Goal: Task Accomplishment & Management: Complete application form

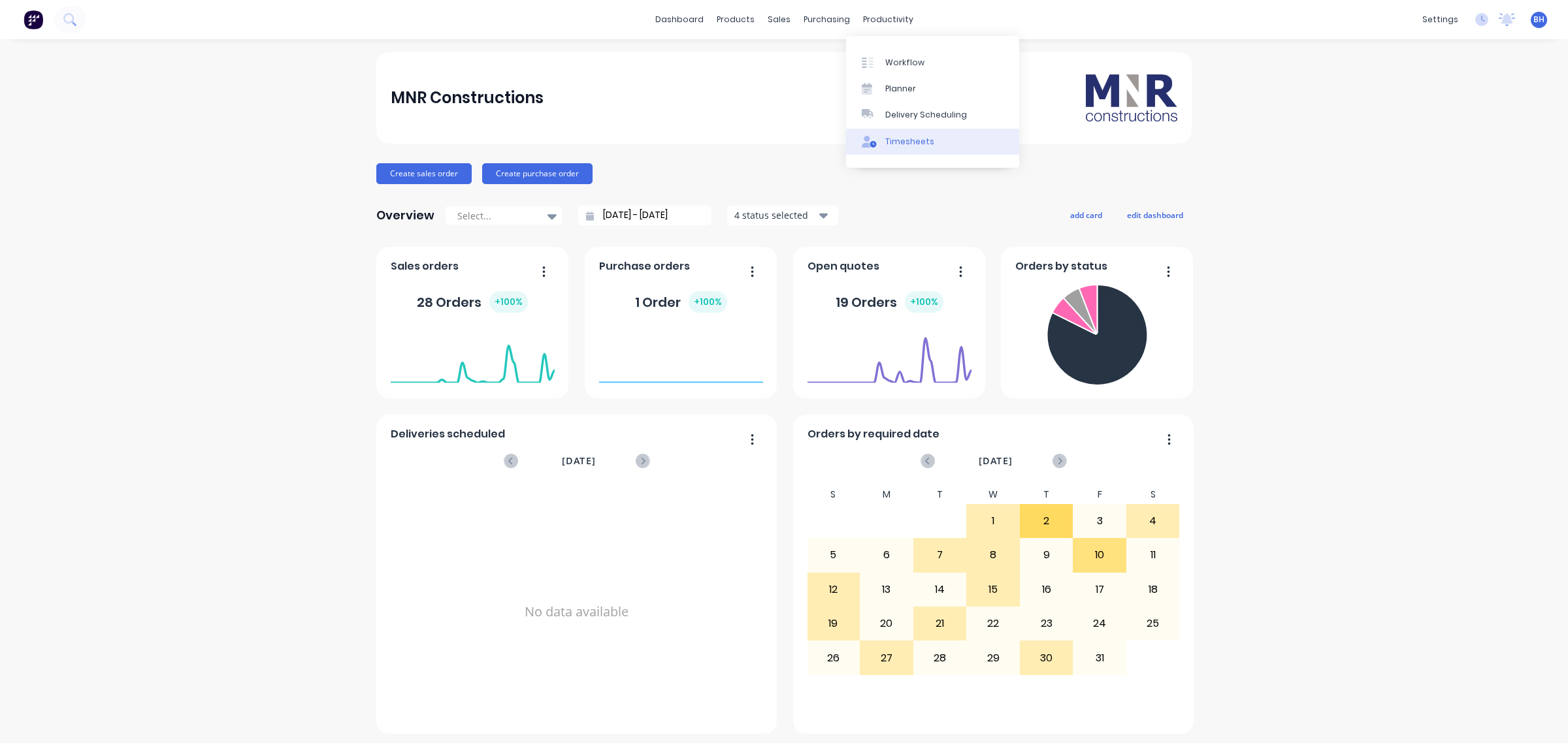
click at [900, 138] on div "Timesheets" at bounding box center [909, 141] width 49 height 11
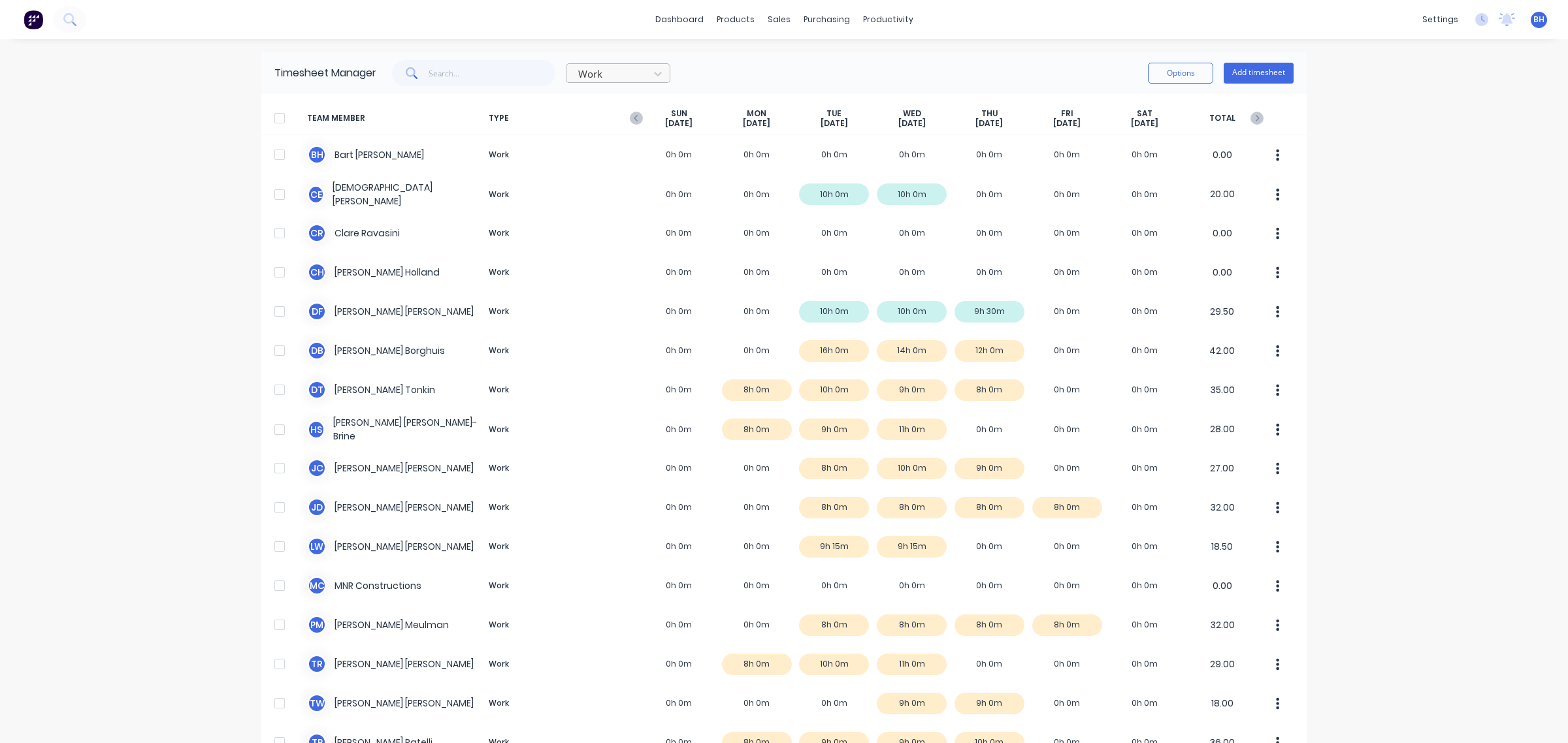
click at [595, 77] on div at bounding box center [609, 74] width 65 height 16
click at [598, 75] on div at bounding box center [609, 74] width 65 height 16
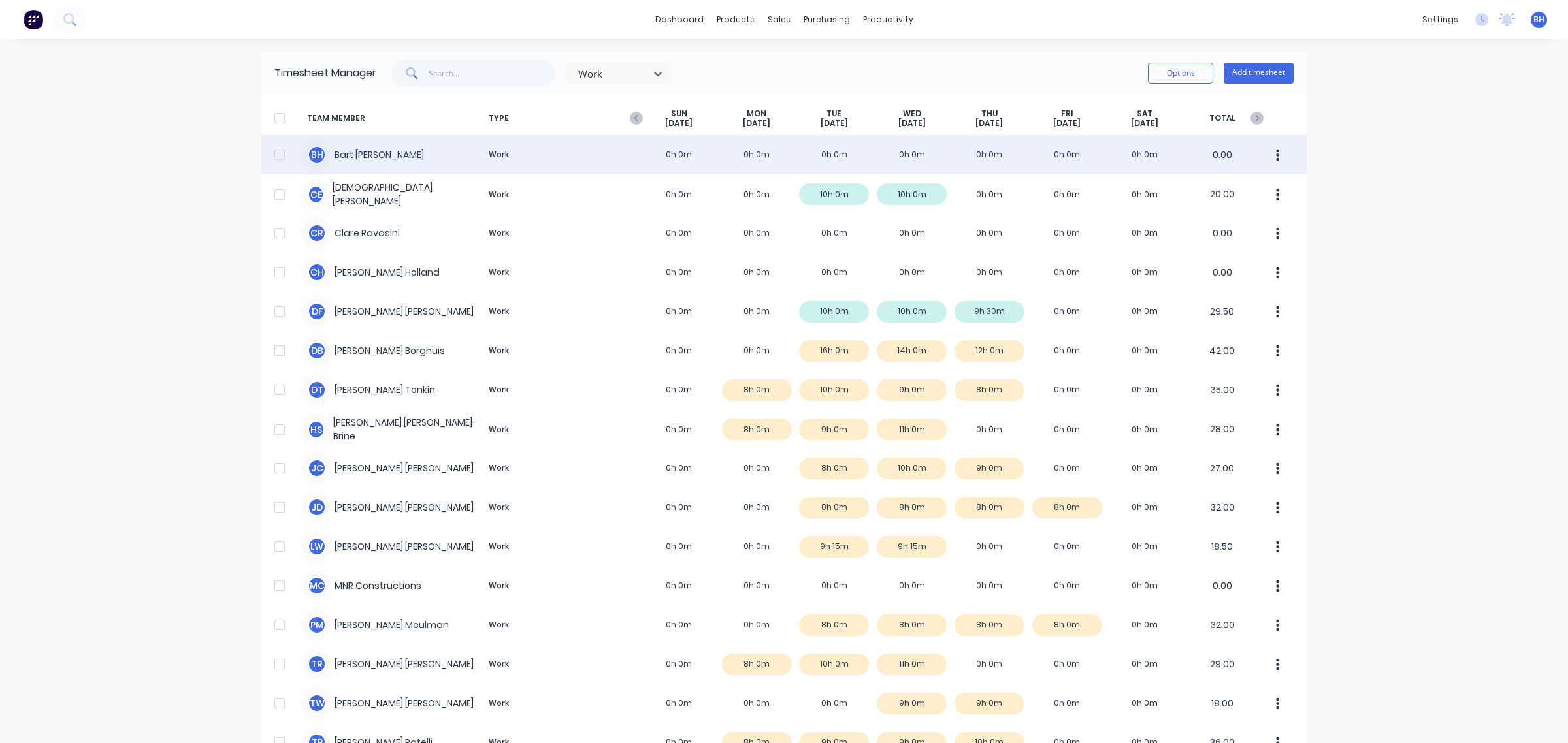
click at [751, 154] on div "B H [PERSON_NAME] Work 0h 0m 0h 0m 0h 0m 0h 0m 0h 0m 0h 0m 0h 0m 0.00" at bounding box center [784, 155] width 1045 height 40
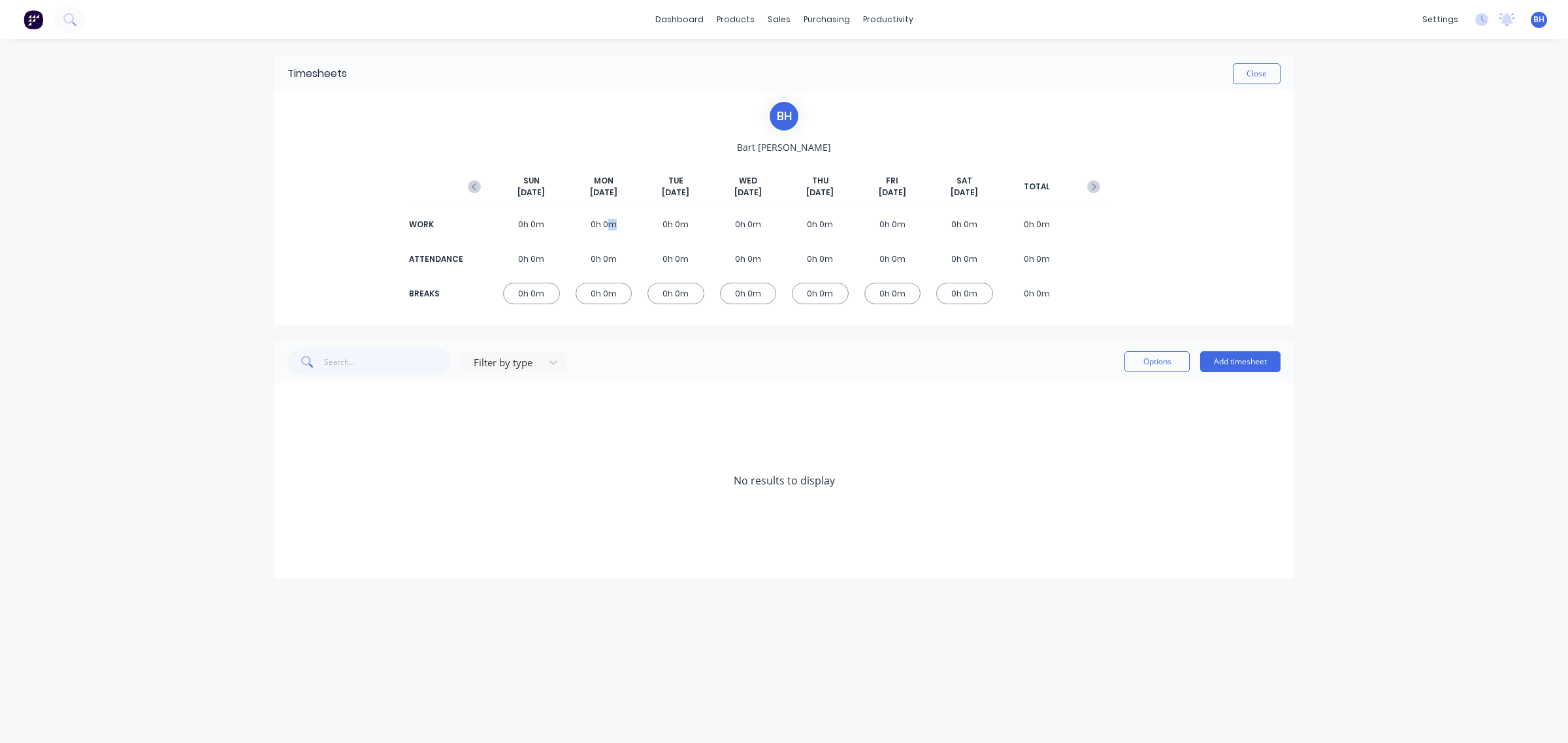
drag, startPoint x: 612, startPoint y: 224, endPoint x: 615, endPoint y: 233, distance: 9.5
click at [615, 233] on div "0h 0m" at bounding box center [603, 224] width 57 height 21
click at [602, 252] on div "0h 0m" at bounding box center [603, 259] width 57 height 21
click at [606, 289] on div "0h 0m" at bounding box center [603, 294] width 57 height 21
click at [606, 293] on div "0h 0m" at bounding box center [603, 294] width 57 height 21
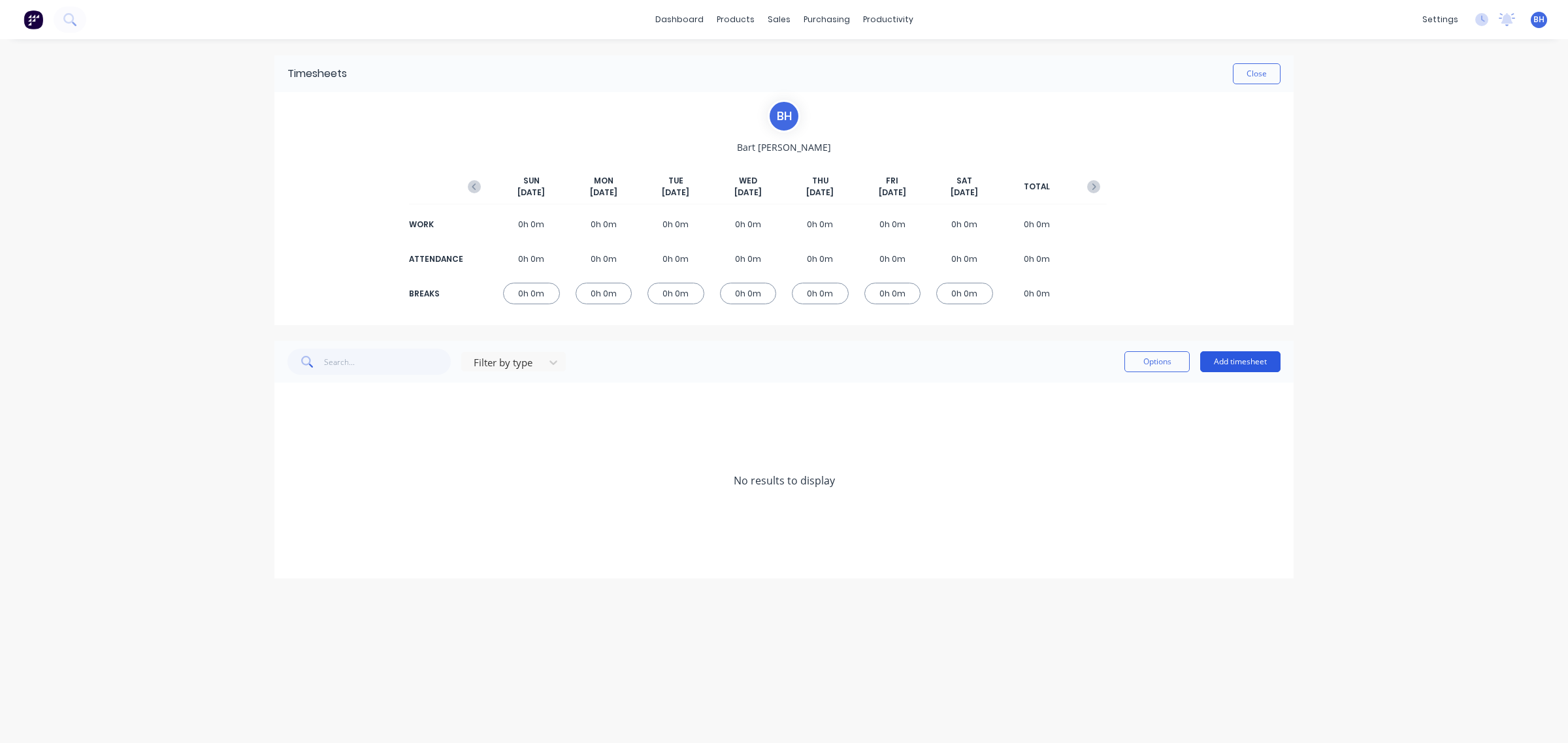
click at [1236, 364] on button "Add timesheet" at bounding box center [1240, 361] width 81 height 21
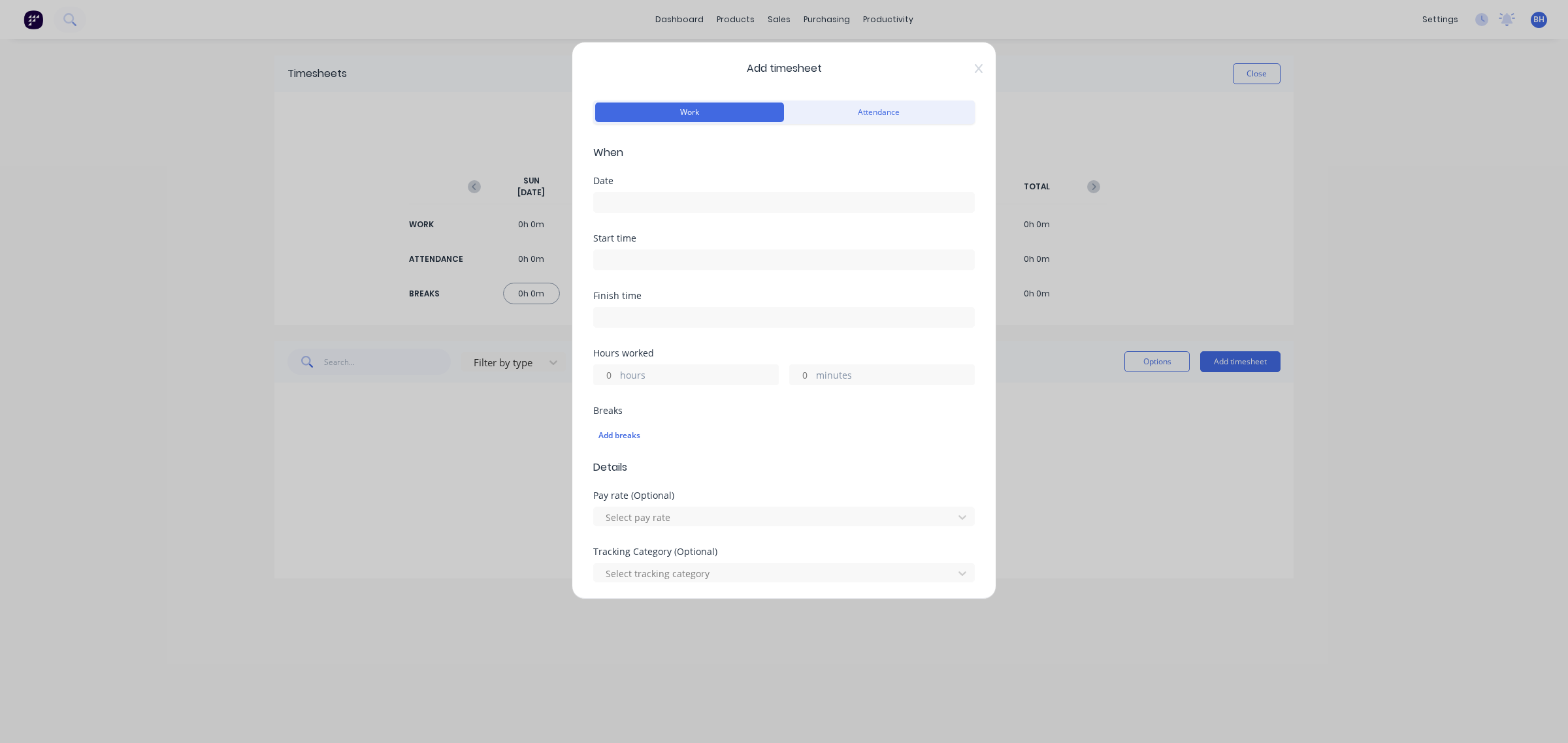
click at [690, 195] on input at bounding box center [784, 202] width 380 height 20
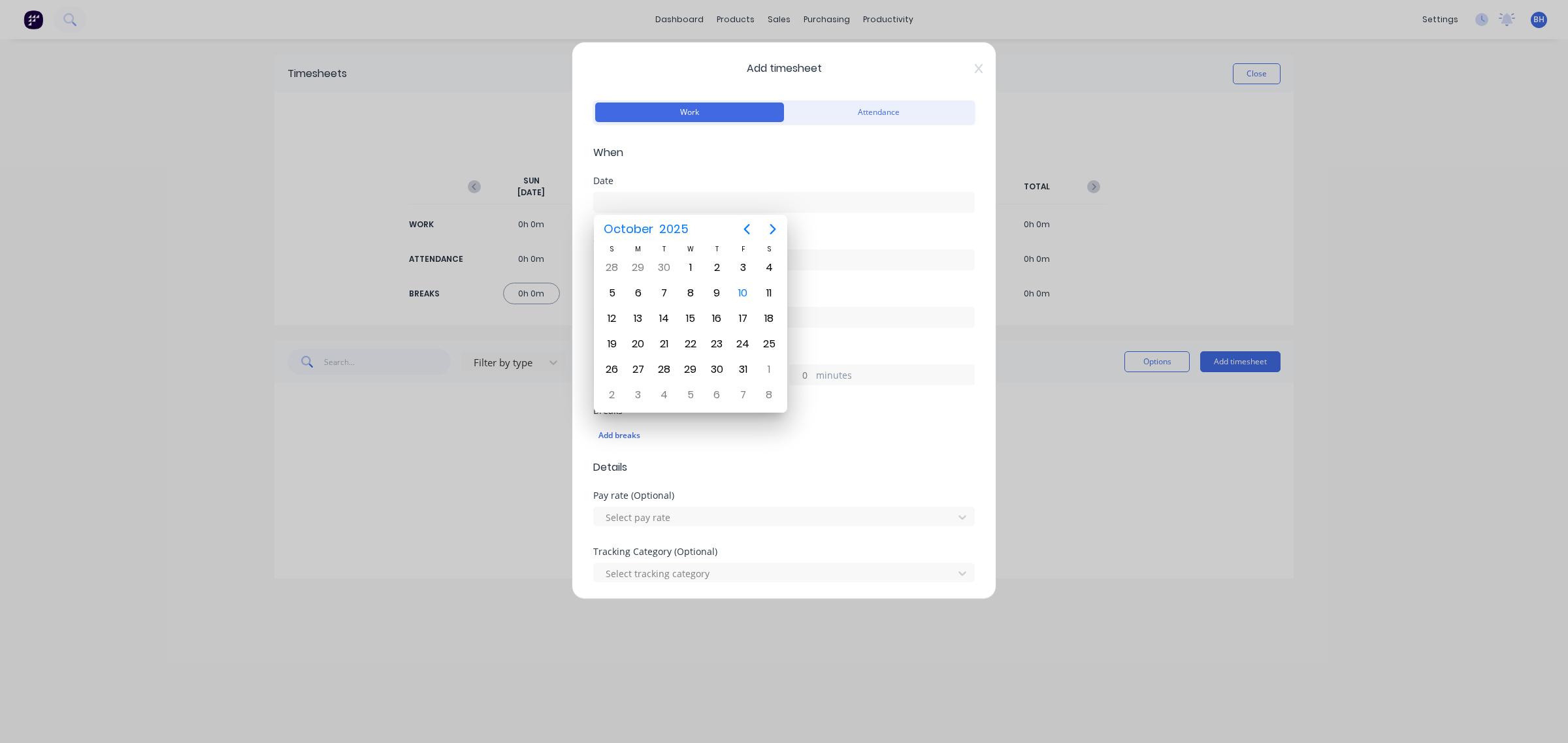
click at [694, 196] on input at bounding box center [784, 202] width 380 height 20
click at [638, 292] on div "6" at bounding box center [638, 294] width 20 height 20
type input "[DATE]"
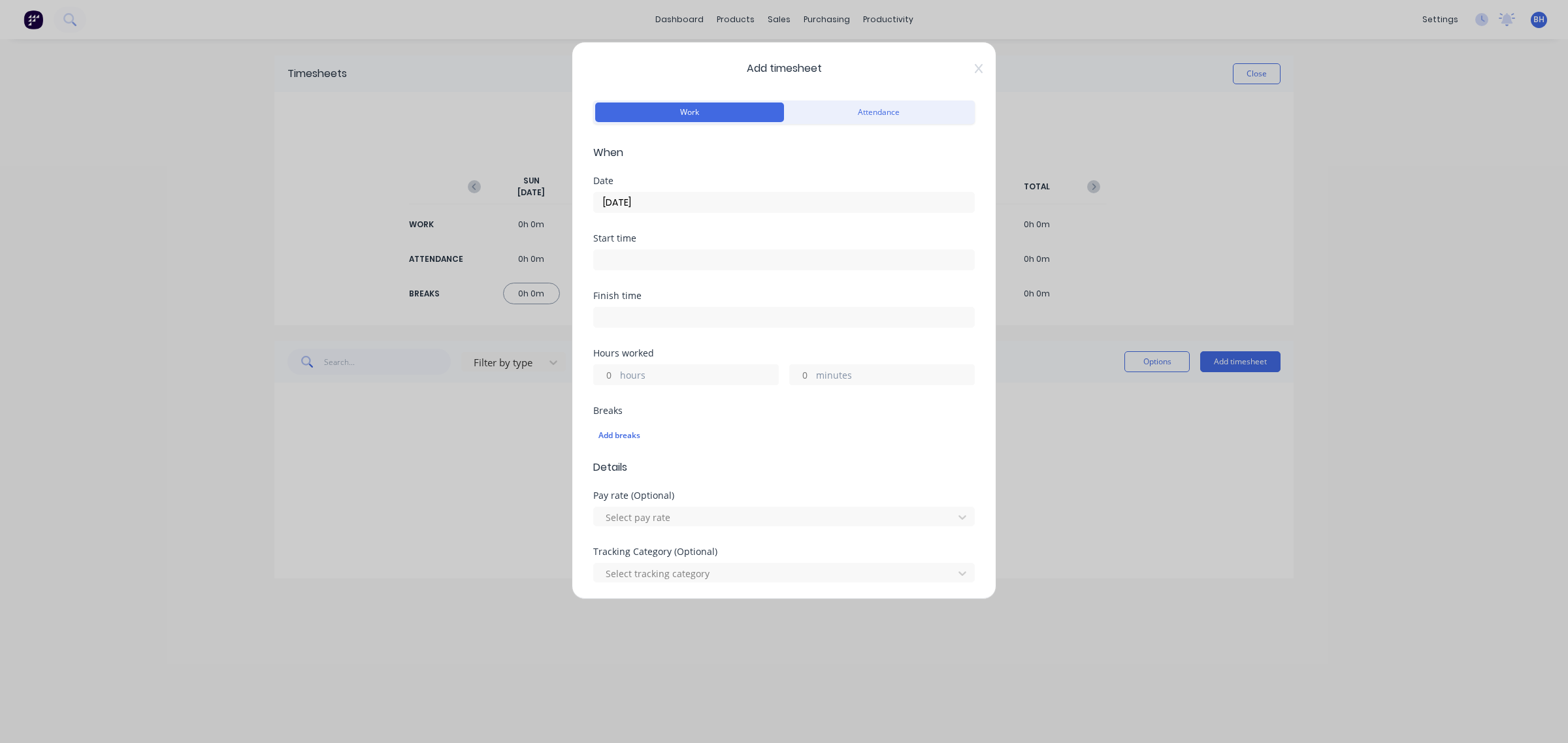
click at [627, 265] on input at bounding box center [784, 260] width 380 height 20
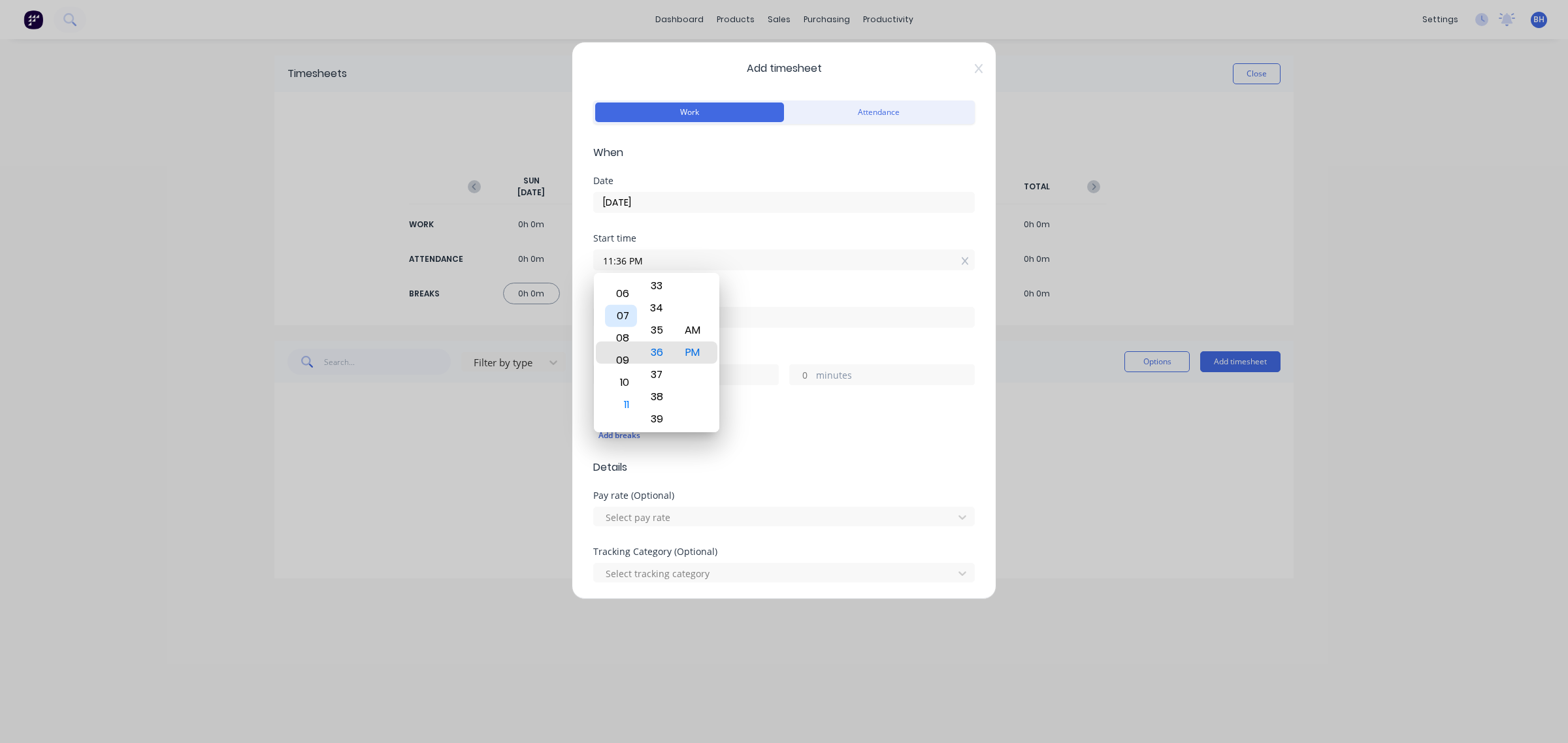
click at [625, 315] on div "07" at bounding box center [621, 316] width 32 height 22
click at [664, 321] on div "30" at bounding box center [657, 326] width 32 height 22
click at [700, 330] on div "AM" at bounding box center [693, 330] width 32 height 22
click at [625, 312] on div "07" at bounding box center [621, 308] width 32 height 22
drag, startPoint x: 654, startPoint y: 328, endPoint x: 671, endPoint y: 337, distance: 19.2
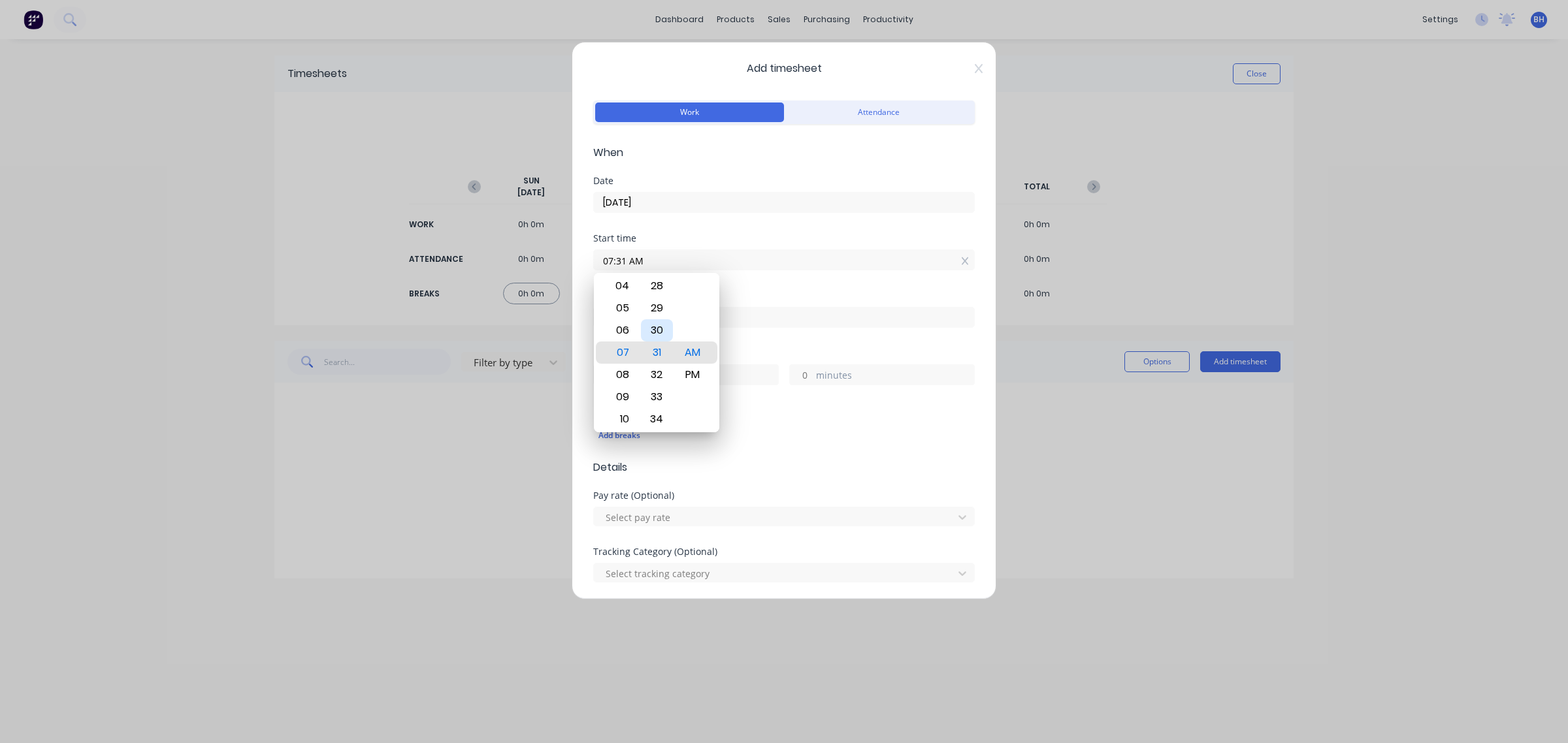
click at [654, 327] on div "30" at bounding box center [657, 330] width 32 height 22
type input "07:30 AM"
click at [755, 415] on div "Breaks" at bounding box center [784, 411] width 381 height 9
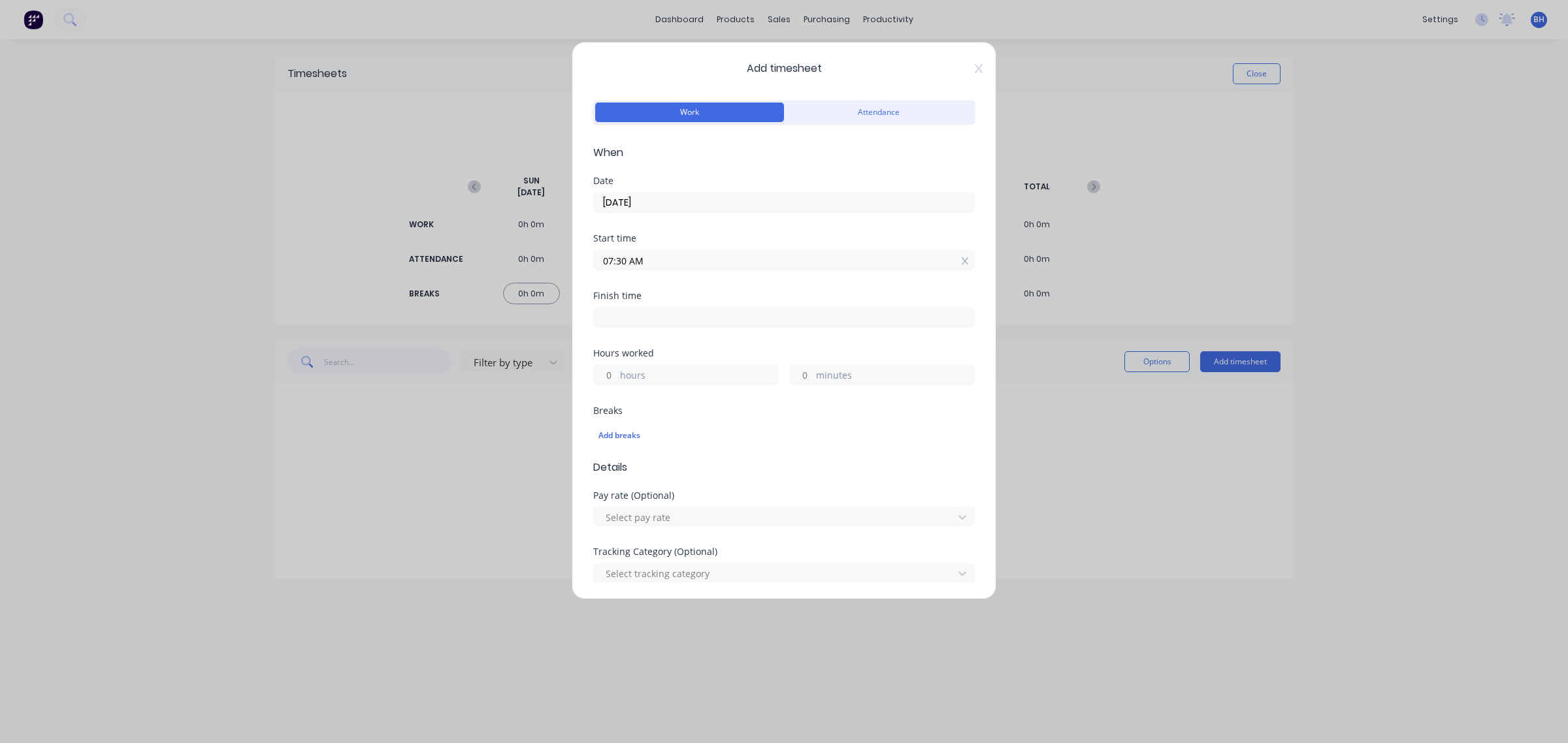
click at [645, 312] on input at bounding box center [784, 317] width 380 height 20
type input "03:37 PM"
type input "8"
type input "7"
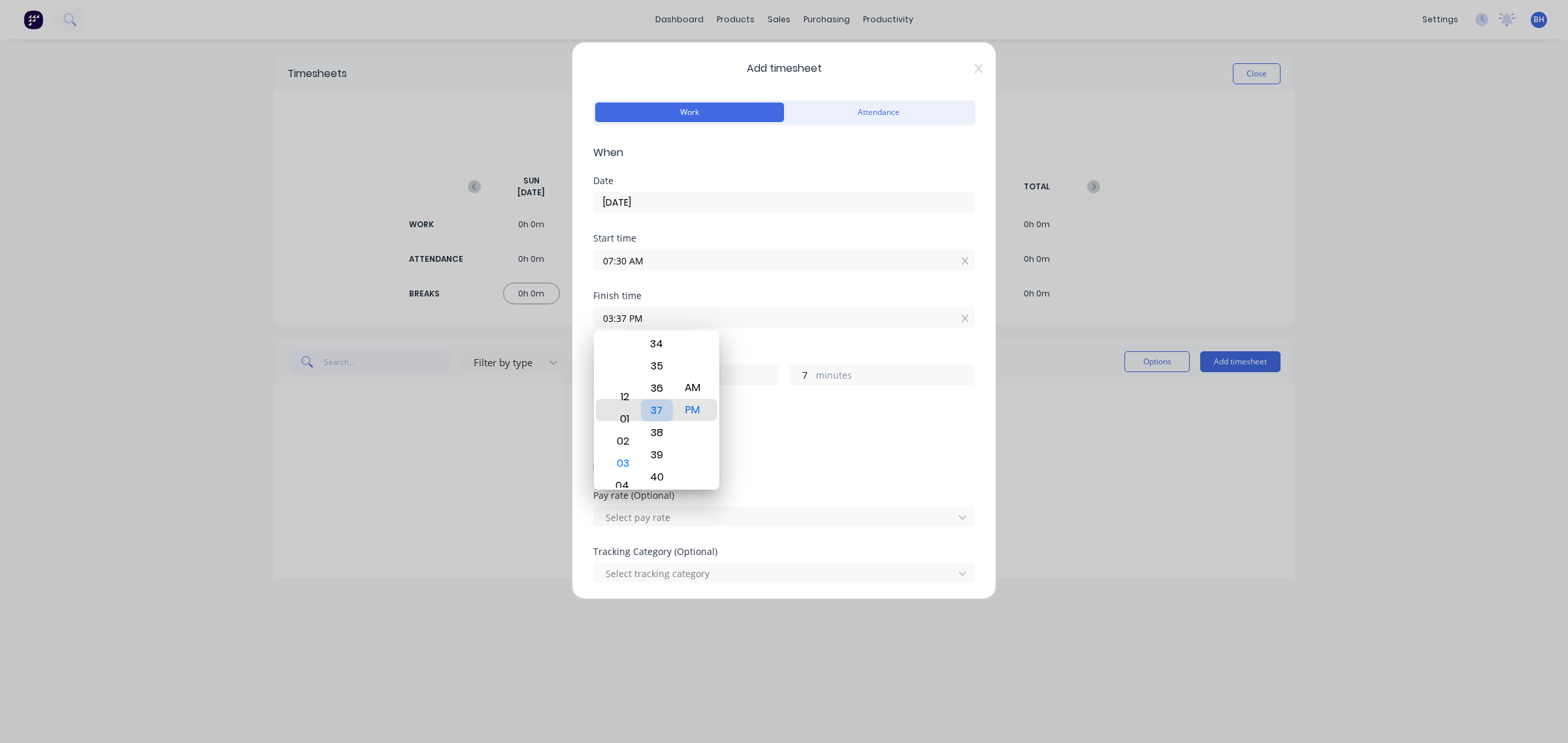
type input "01:37 PM"
type input "6"
type input "01:43 PM"
type input "13"
type input "05:43 PM"
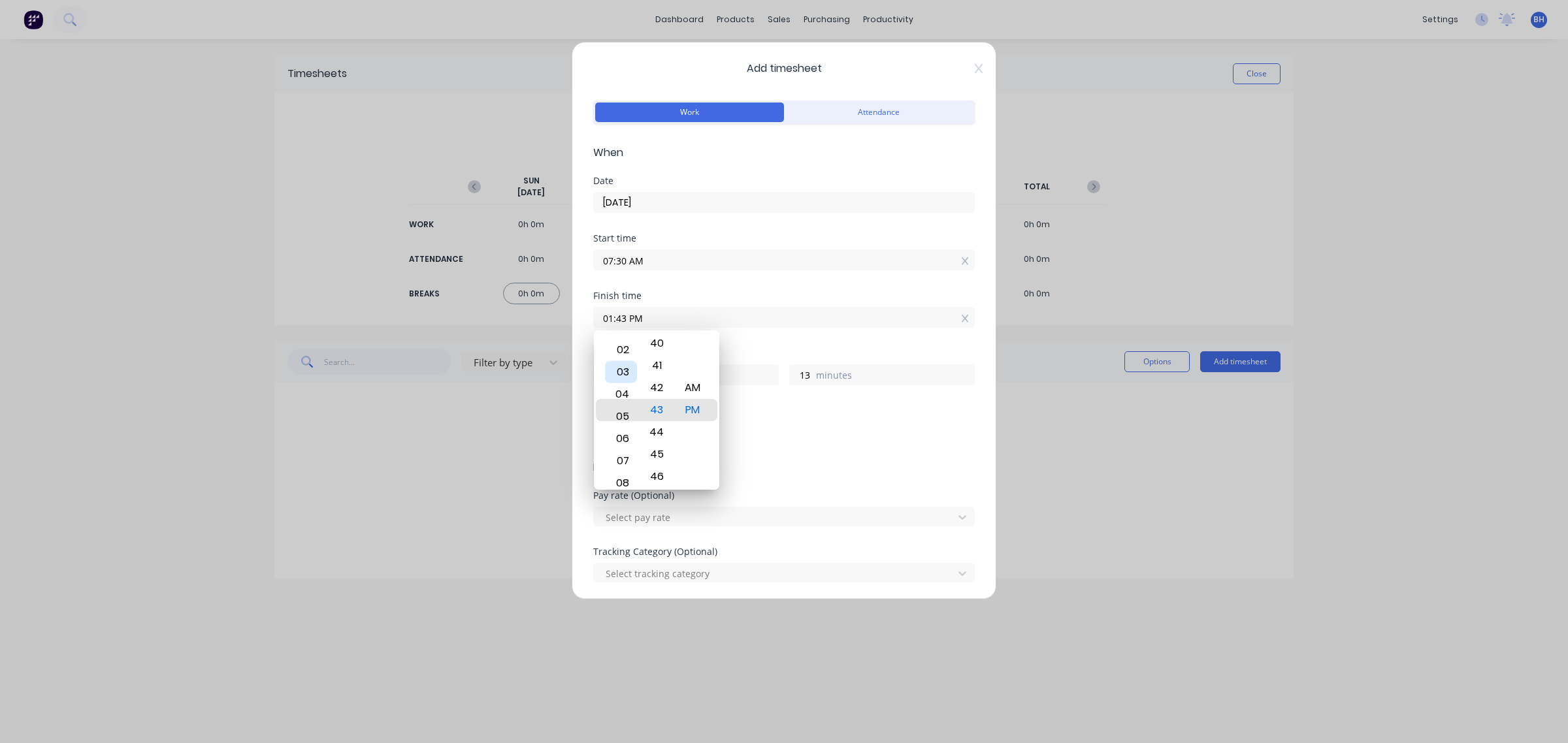
type input "10"
click at [619, 374] on div "03" at bounding box center [621, 365] width 32 height 22
click at [654, 394] on div "30" at bounding box center [657, 392] width 32 height 22
type input "05:31 PM"
type input "1"
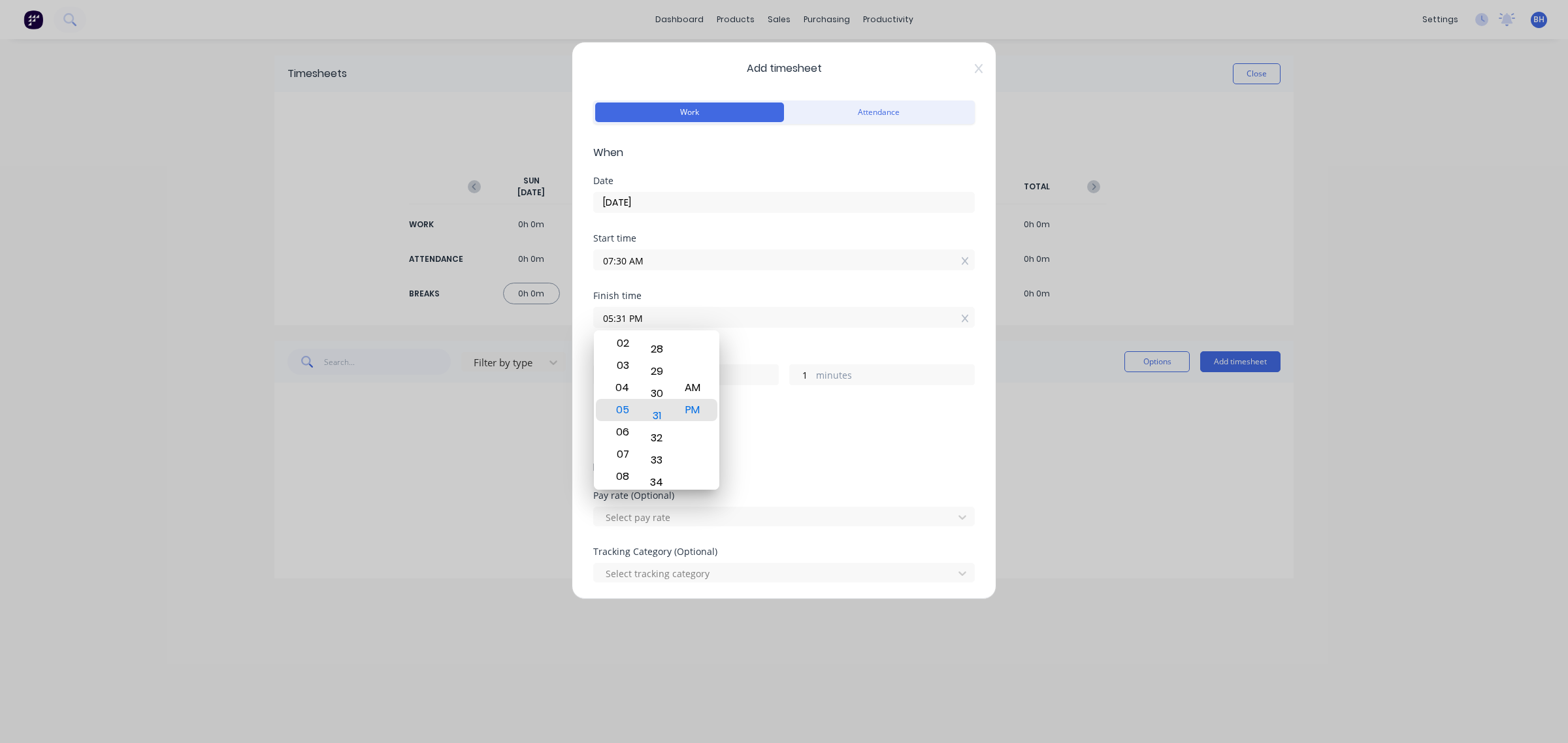
click at [844, 459] on div "Breaks Add breaks" at bounding box center [784, 433] width 381 height 53
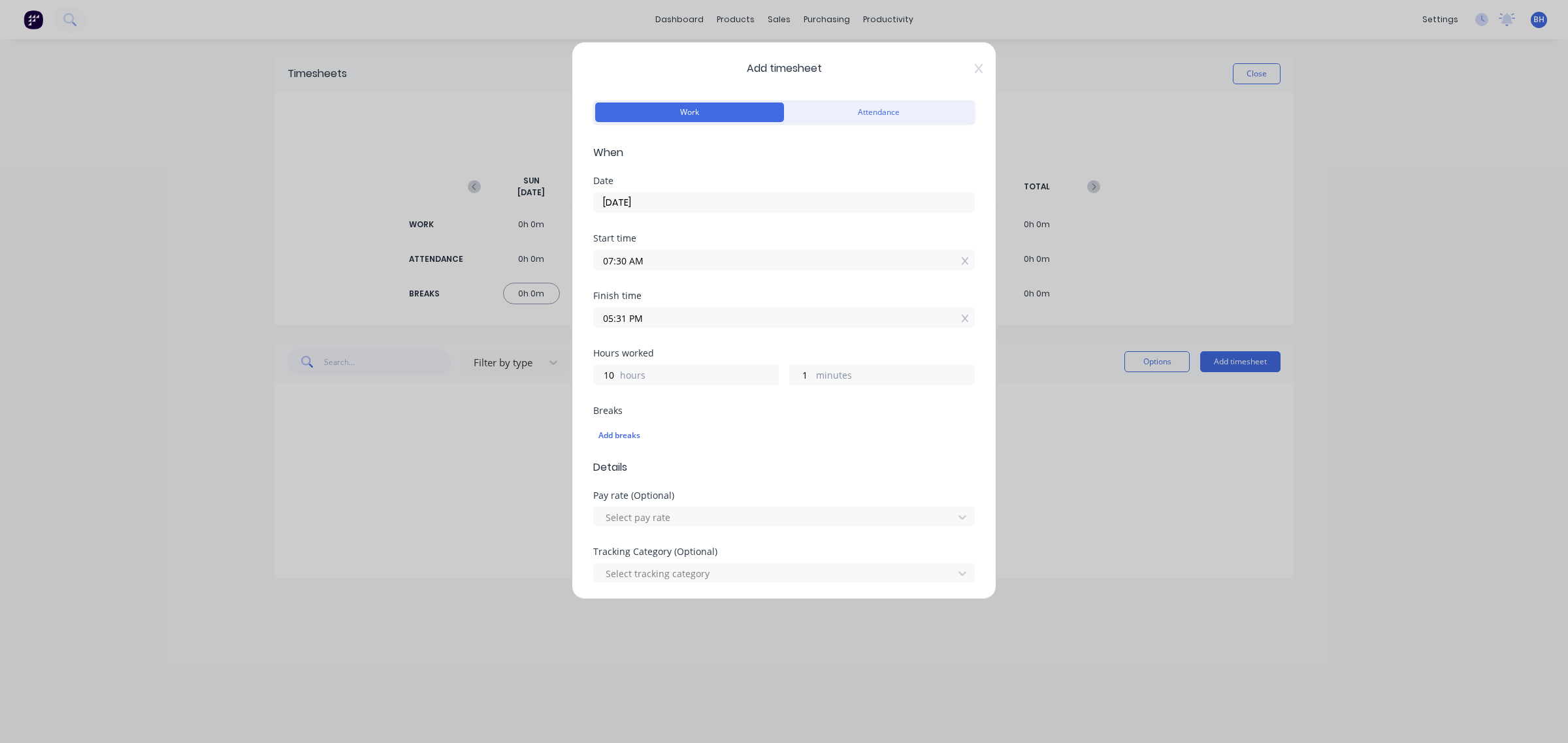
click at [670, 324] on input "05:31 PM" at bounding box center [784, 317] width 380 height 20
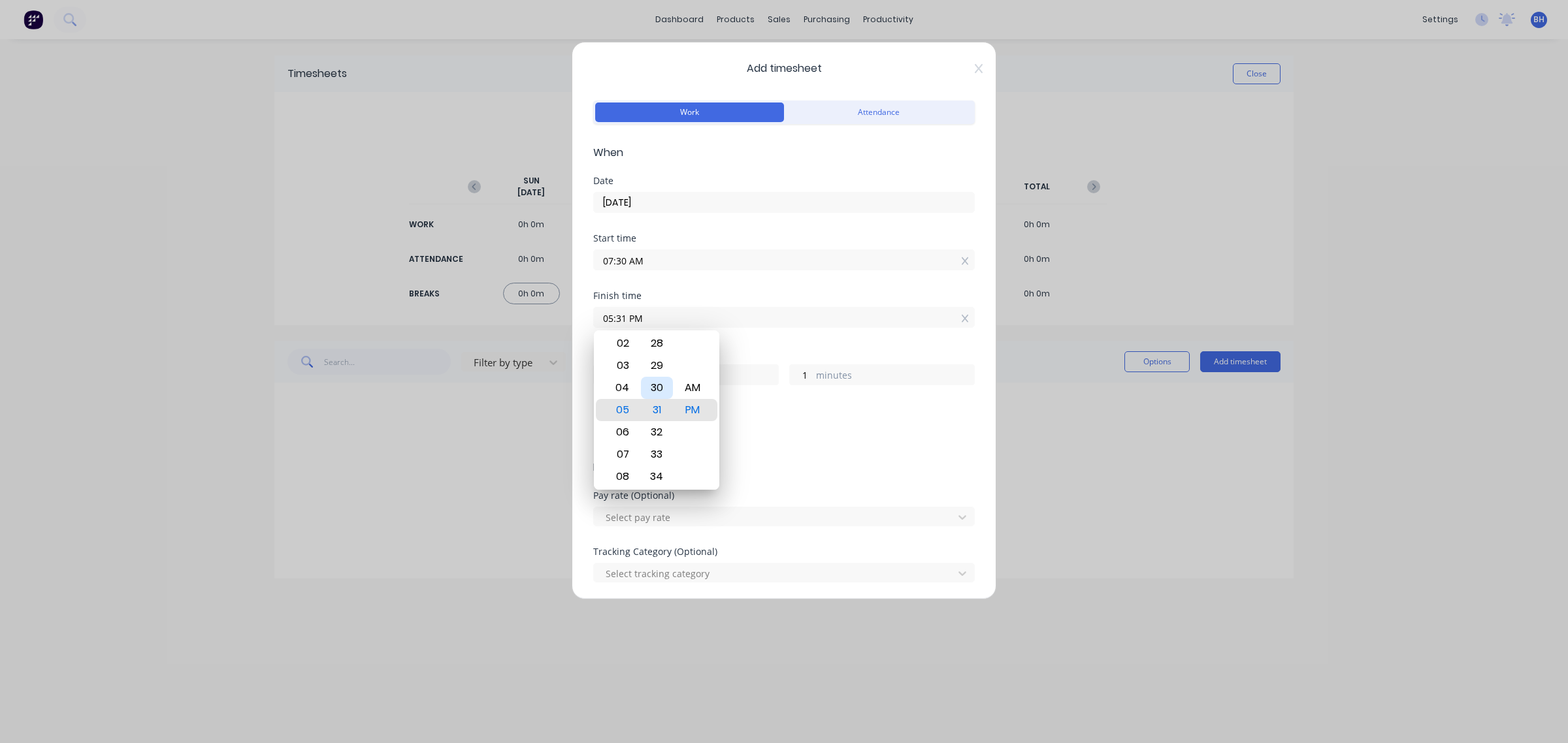
click at [655, 390] on div "30" at bounding box center [657, 387] width 32 height 22
type input "05:30 PM"
type input "0"
click at [834, 437] on div "Add breaks" at bounding box center [784, 436] width 371 height 17
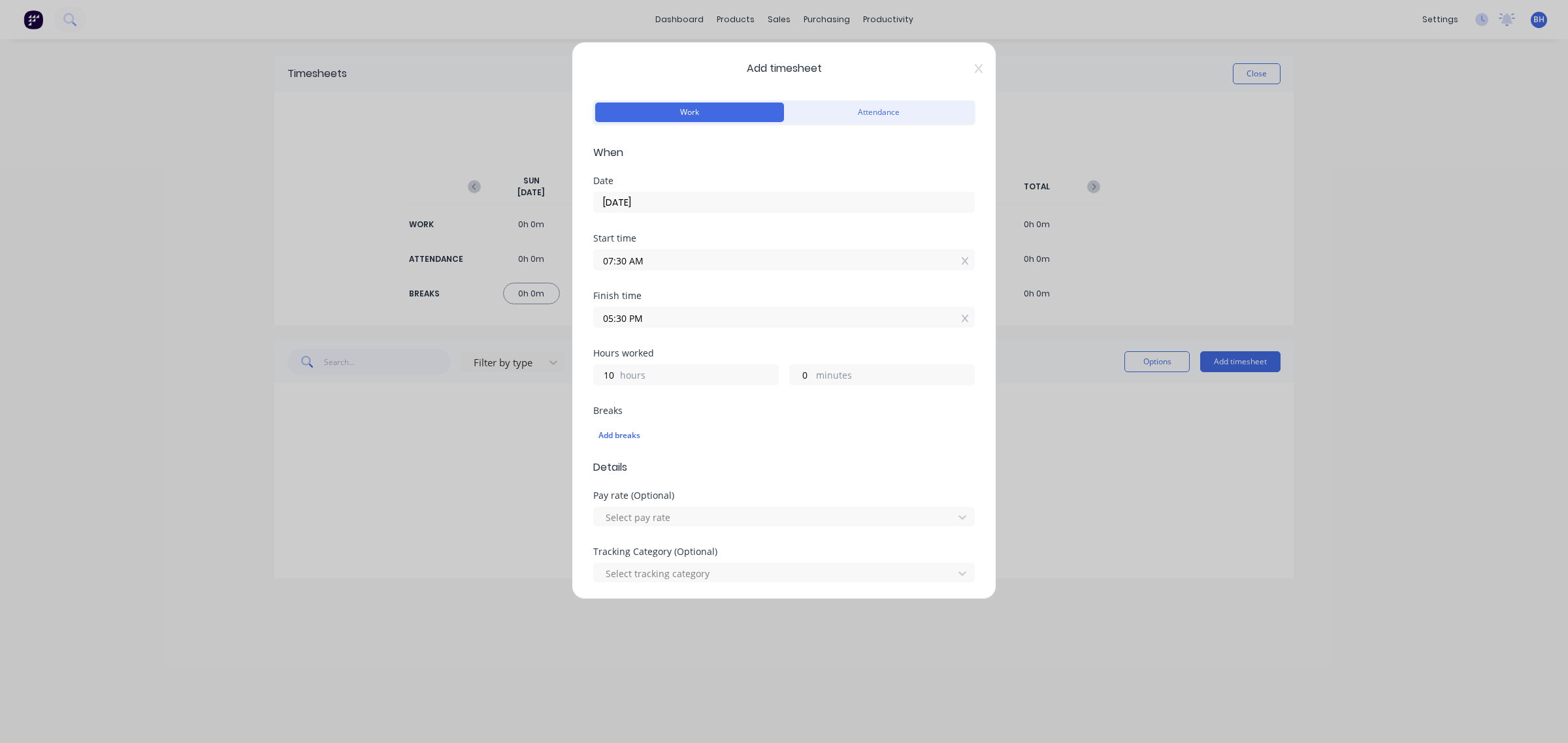
click at [608, 311] on input "05:30 PM" at bounding box center [784, 317] width 380 height 20
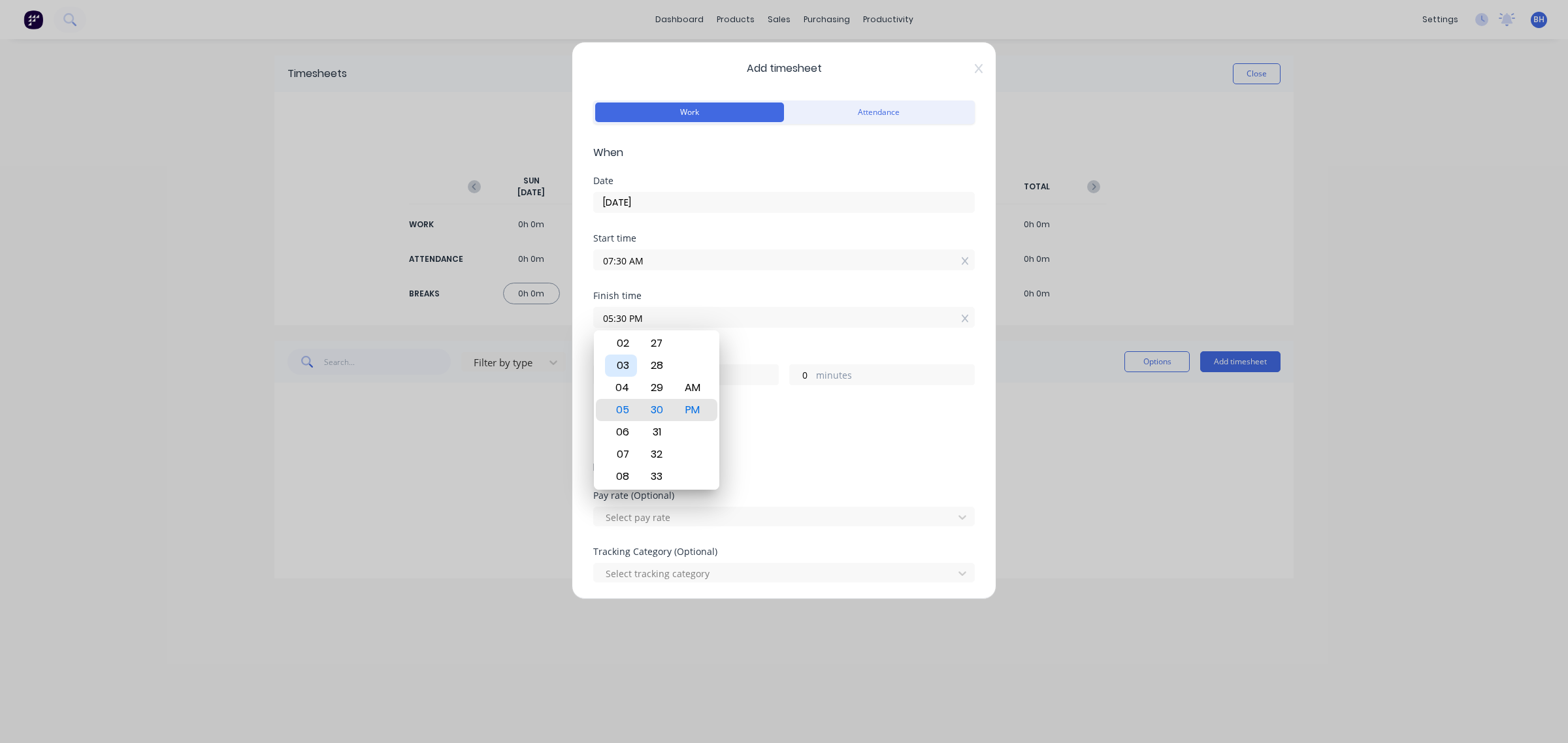
click at [622, 364] on div "03" at bounding box center [621, 365] width 32 height 22
type input "03:30 PM"
type input "8"
click at [765, 446] on div "Add breaks" at bounding box center [784, 436] width 381 height 27
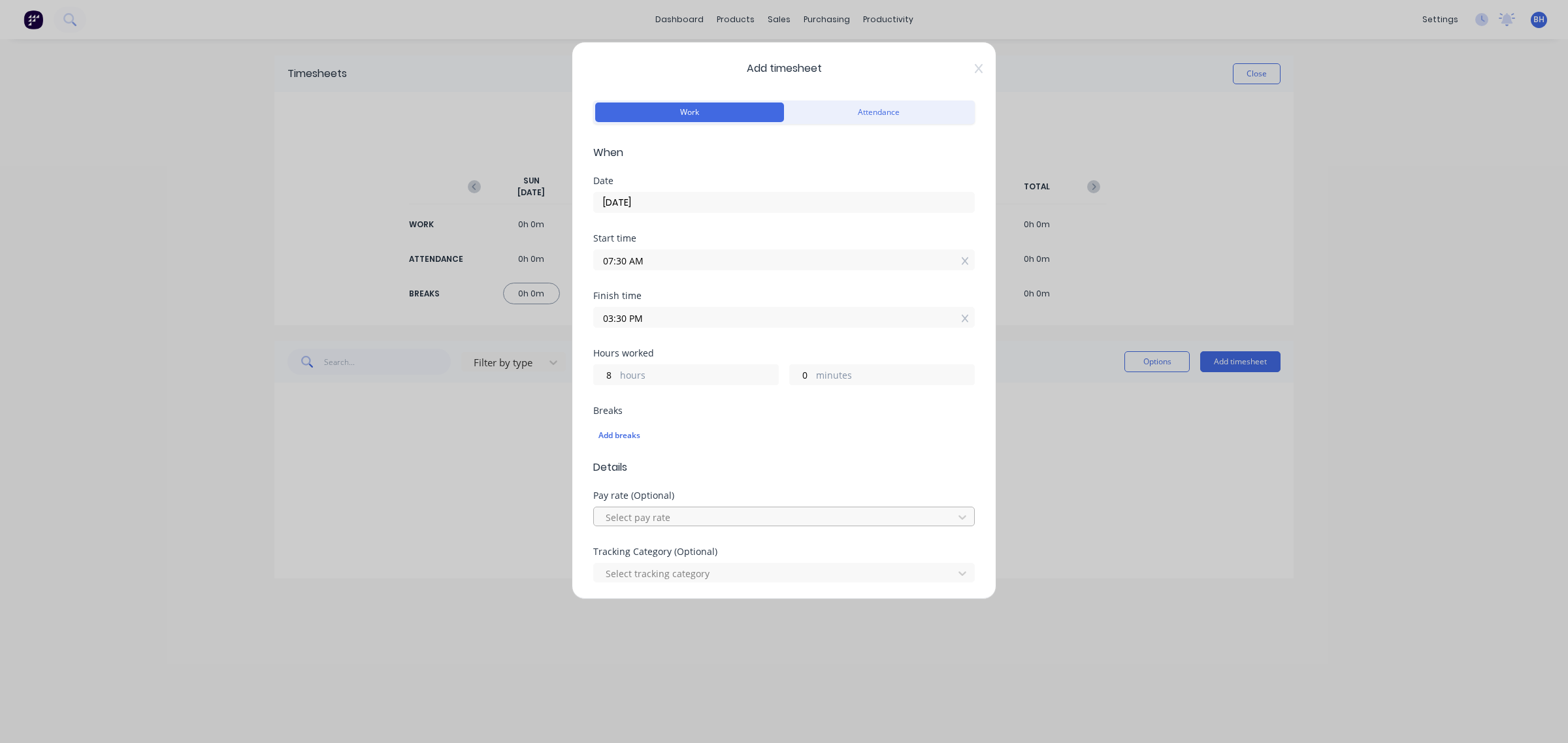
click at [698, 515] on div at bounding box center [775, 517] width 342 height 16
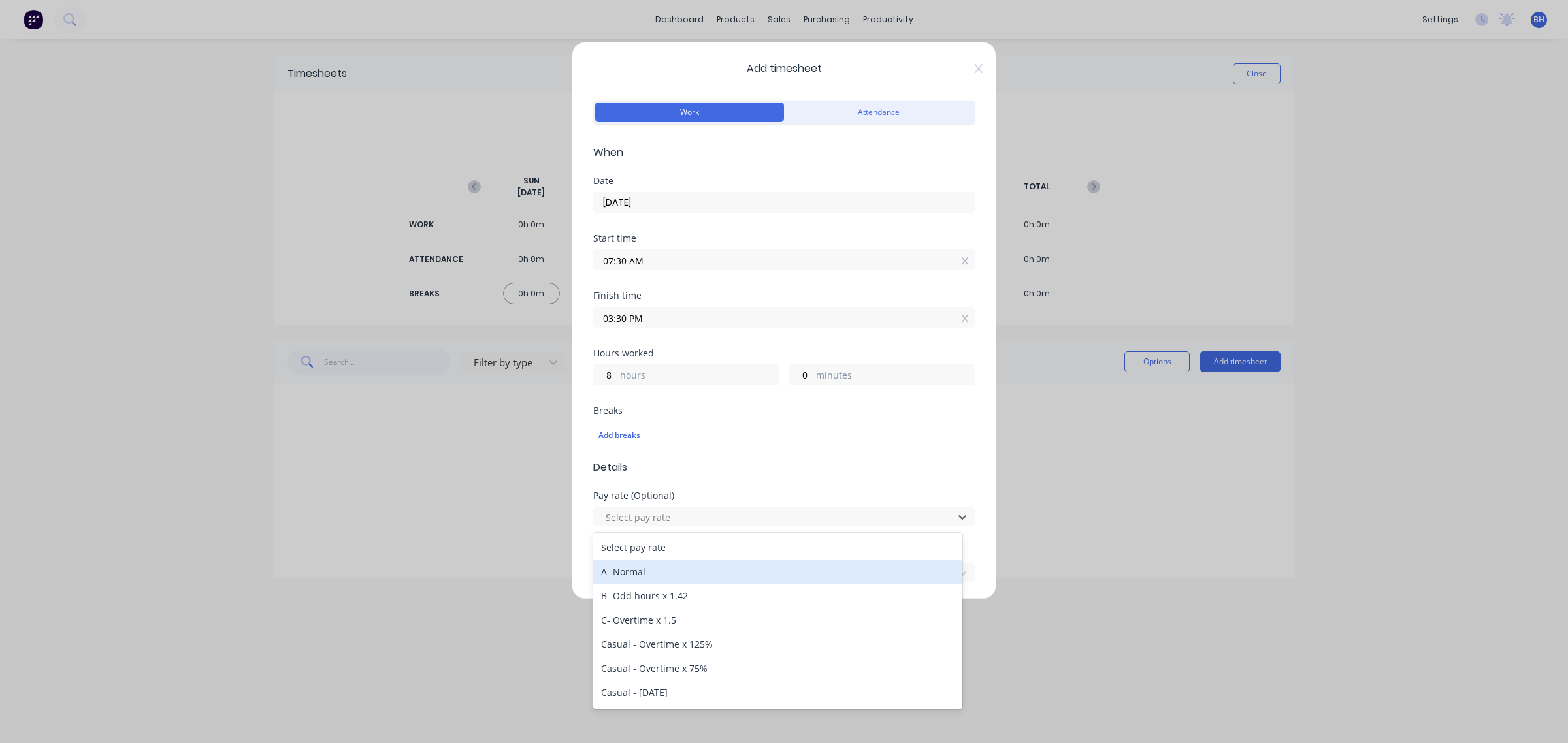
click at [663, 570] on div "A- Normal" at bounding box center [778, 572] width 369 height 24
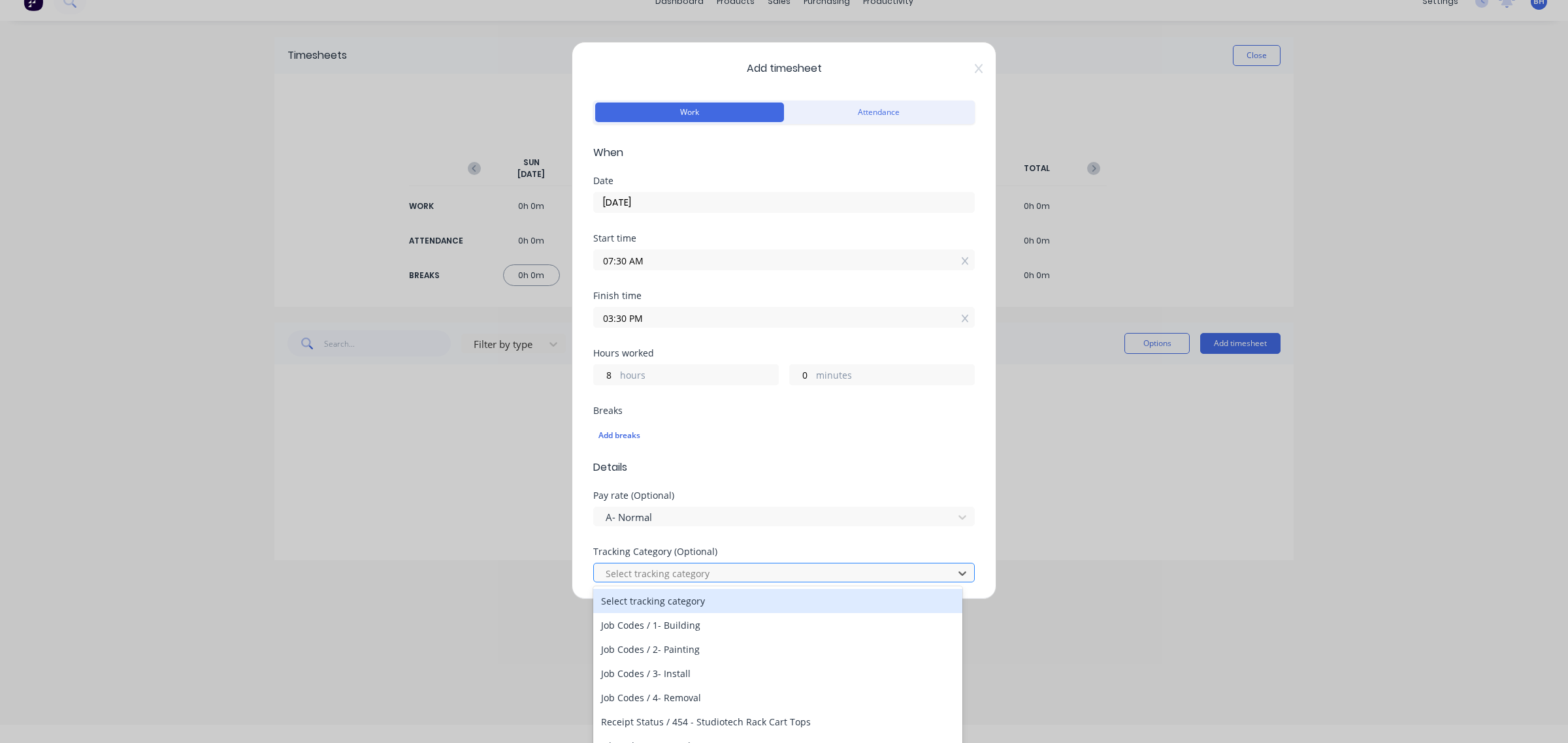
click at [719, 571] on div at bounding box center [775, 573] width 342 height 16
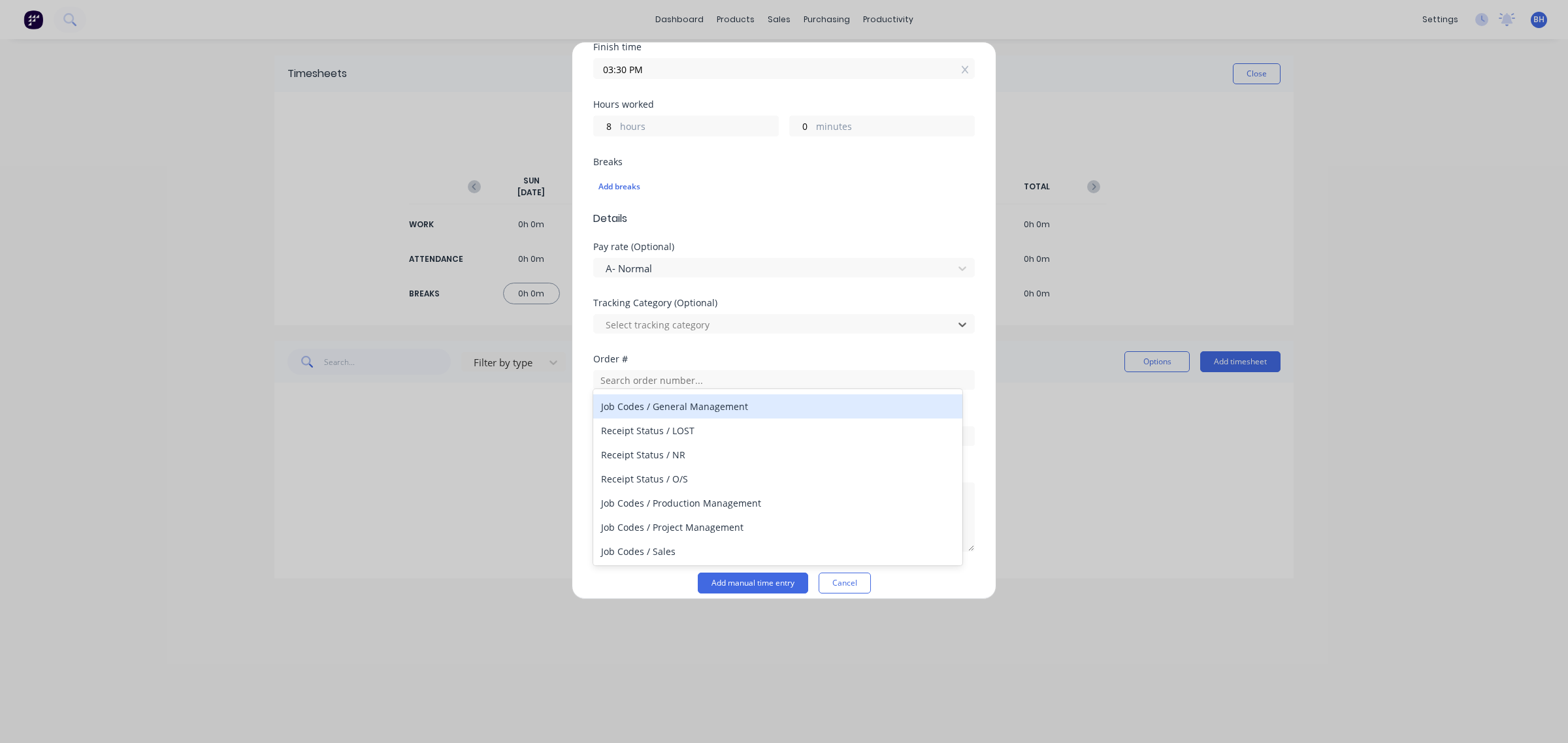
scroll to position [263, 0]
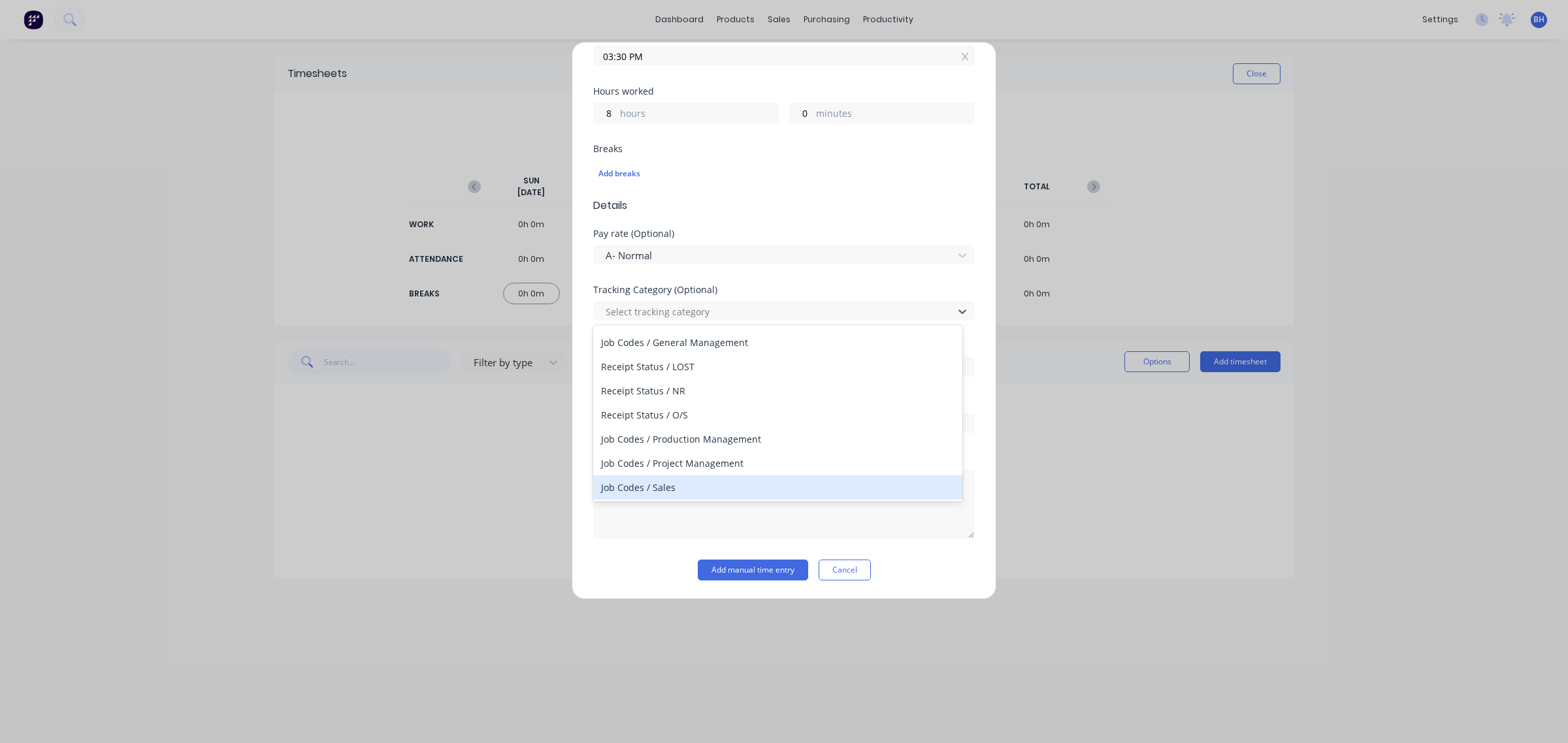
click at [686, 488] on div "Job Codes / Sales" at bounding box center [778, 487] width 369 height 24
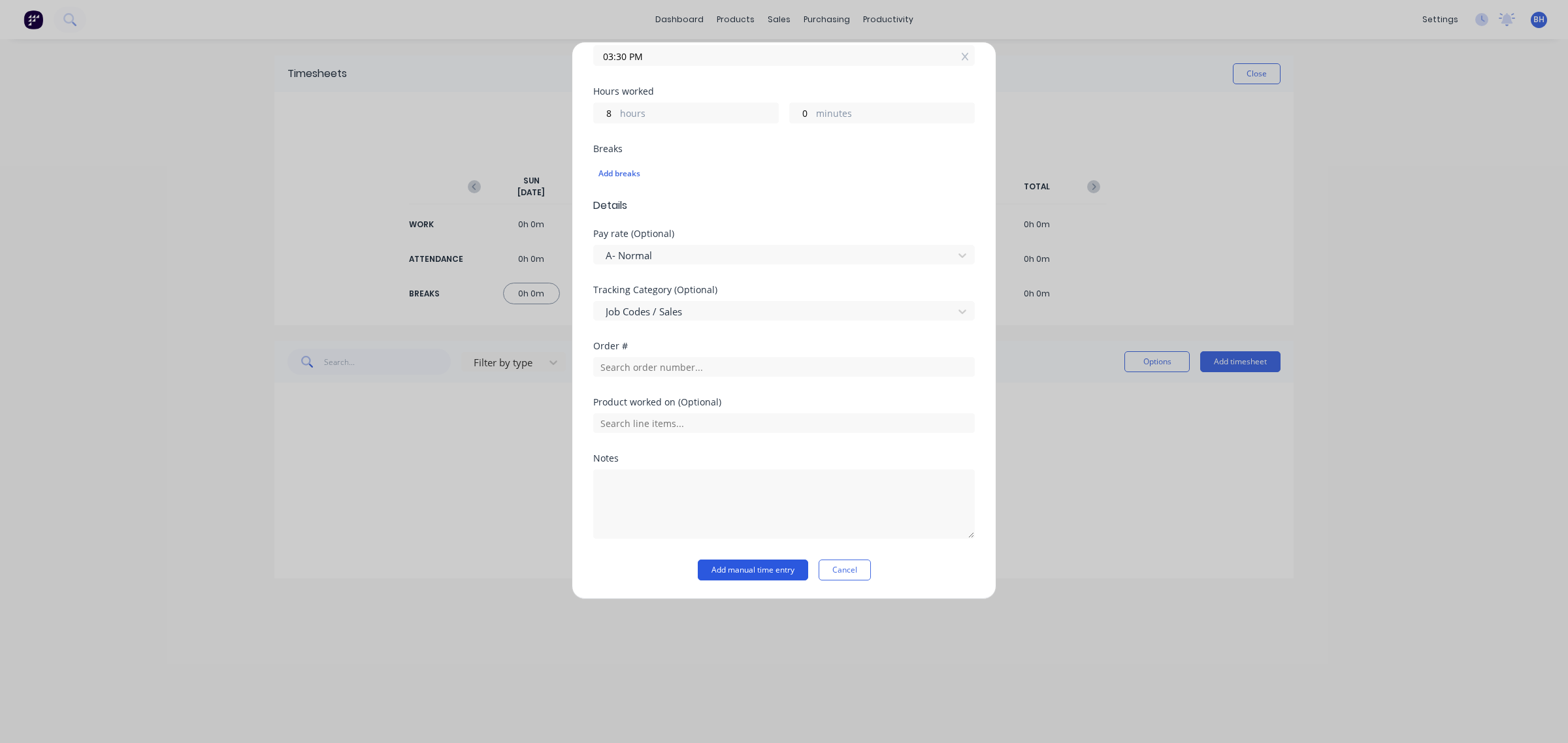
click at [753, 566] on button "Add manual time entry" at bounding box center [752, 570] width 110 height 21
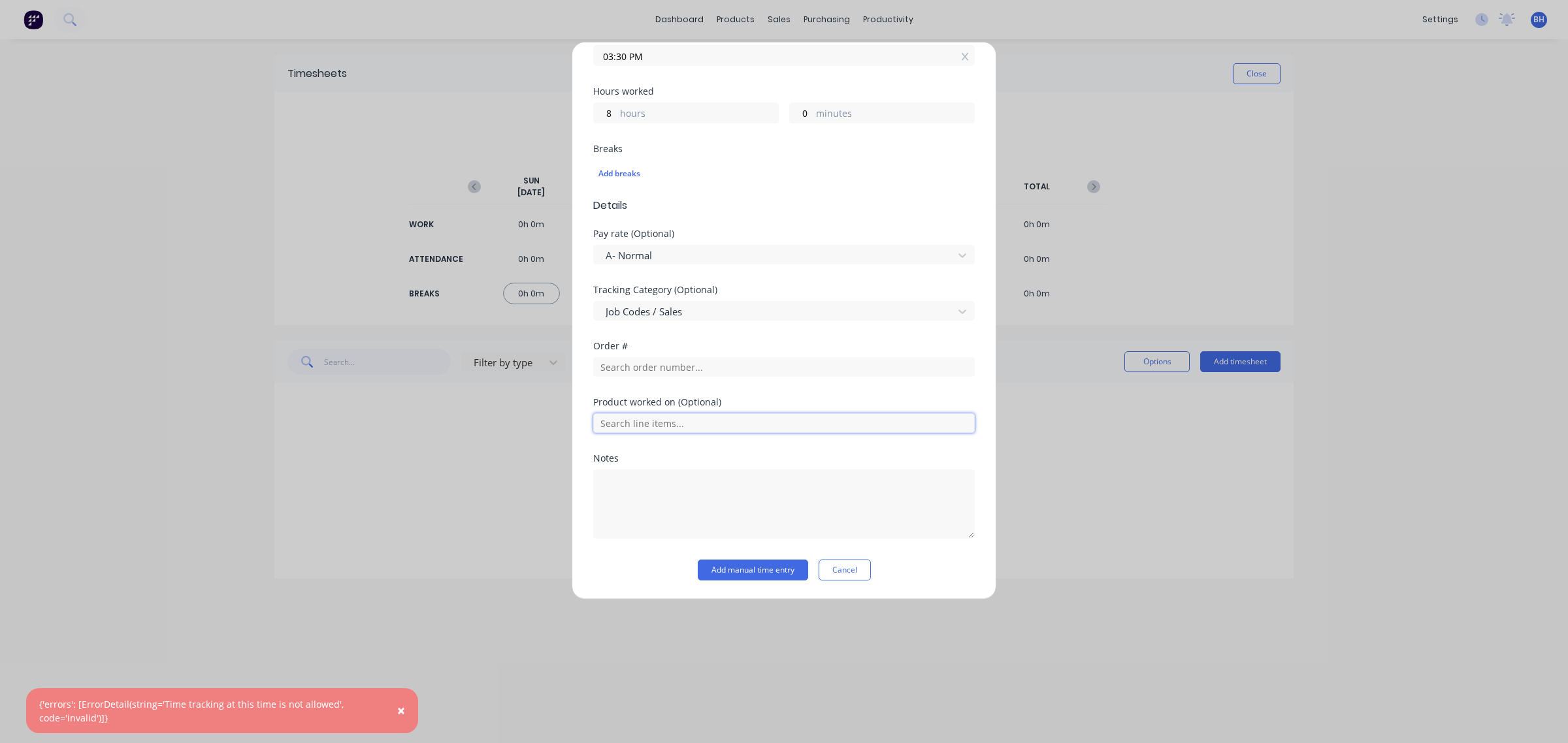
click at [681, 425] on input "text" at bounding box center [784, 424] width 381 height 20
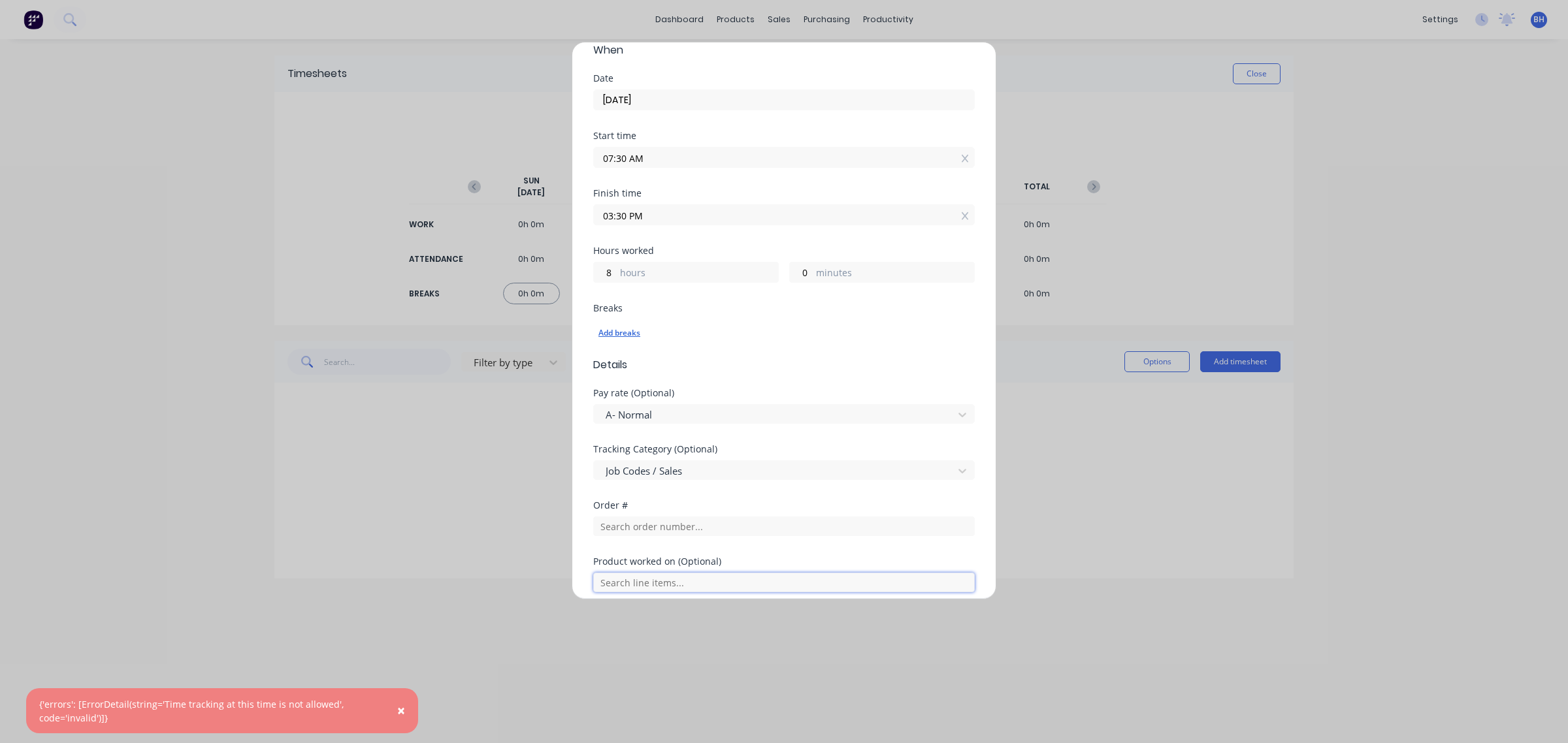
scroll to position [101, 0]
click at [635, 333] on div "Add breaks" at bounding box center [784, 334] width 371 height 17
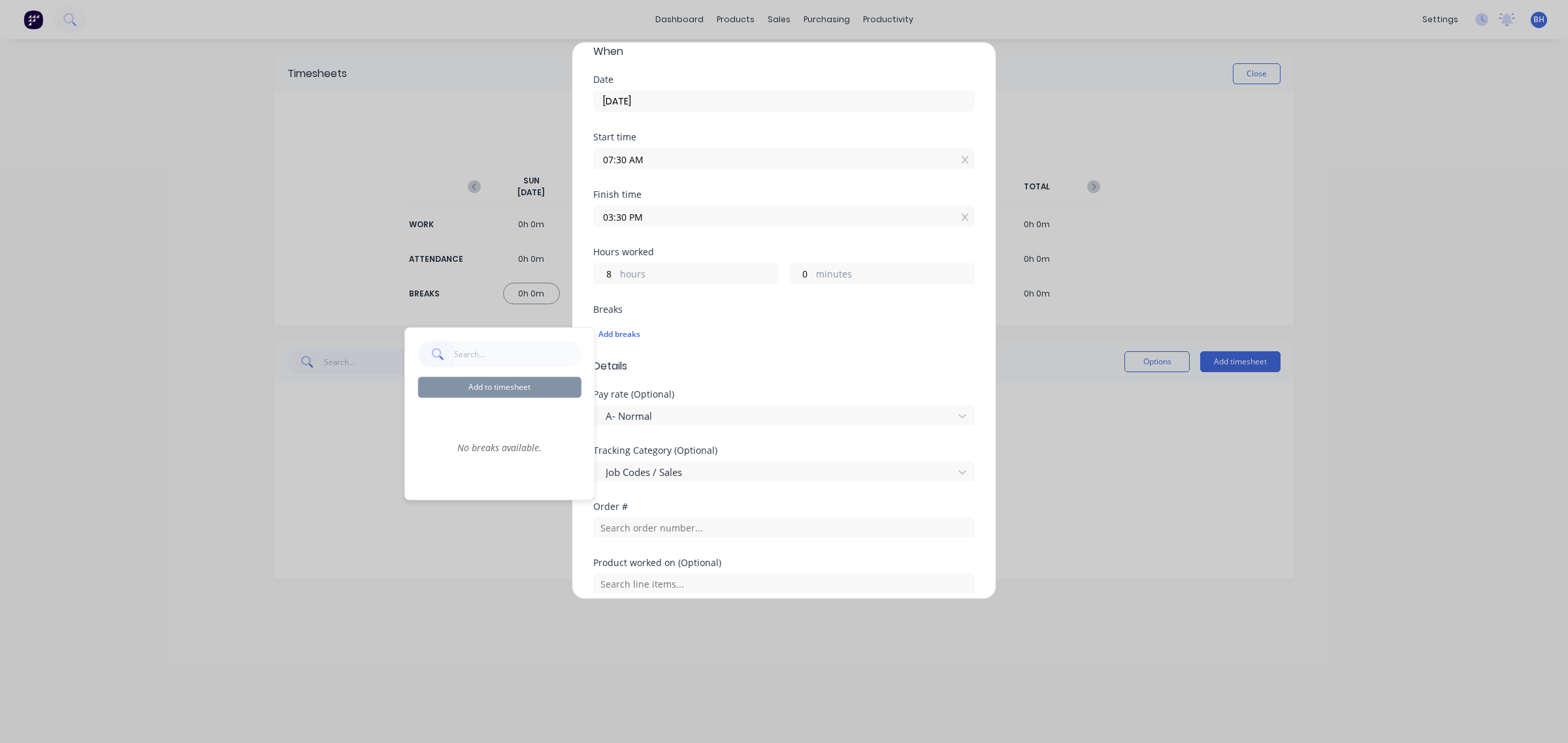
click at [801, 389] on form "Work Attendance When Date [DATE] Start time 07:30 AM Finish time 03:30 PM Hours…" at bounding box center [784, 369] width 381 height 745
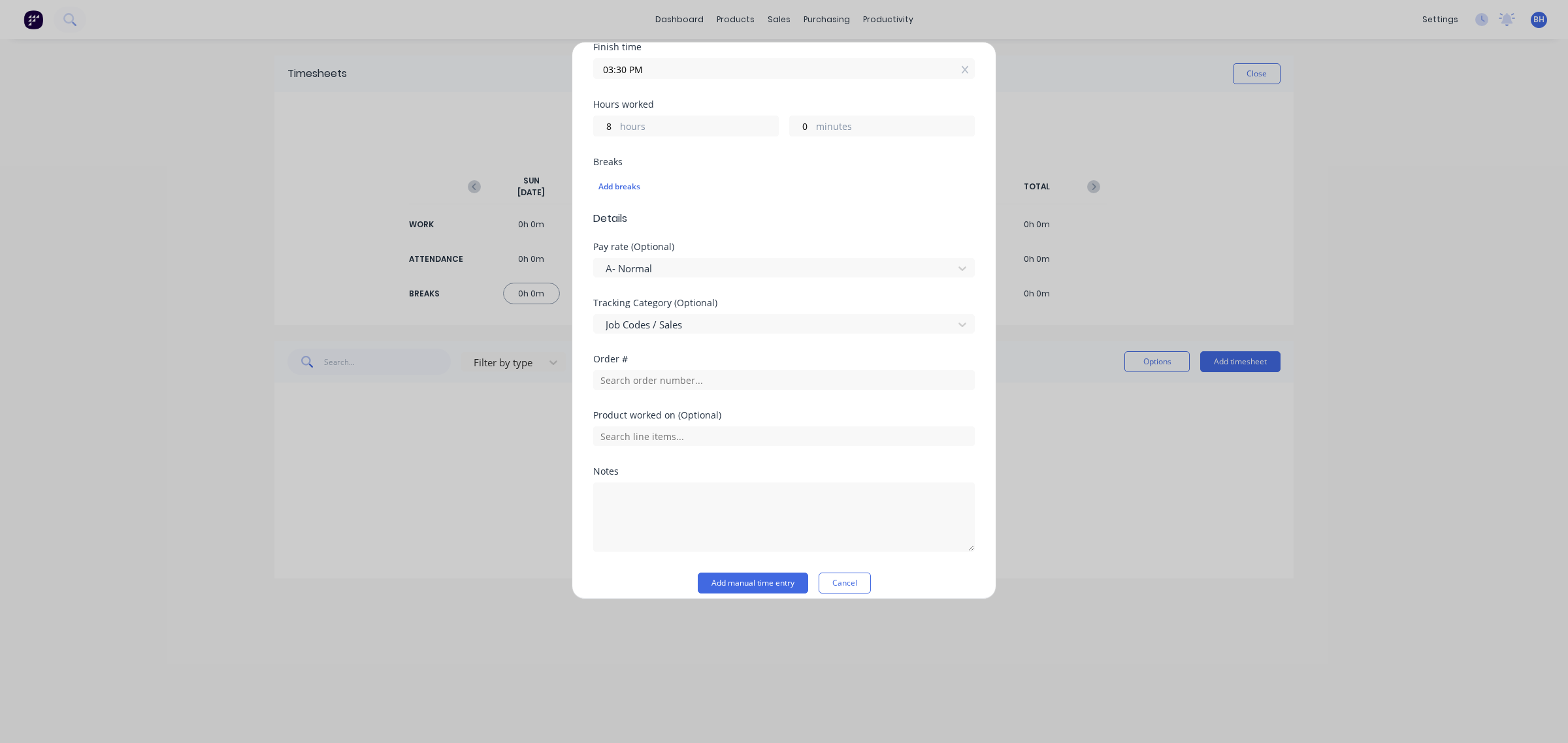
scroll to position [263, 0]
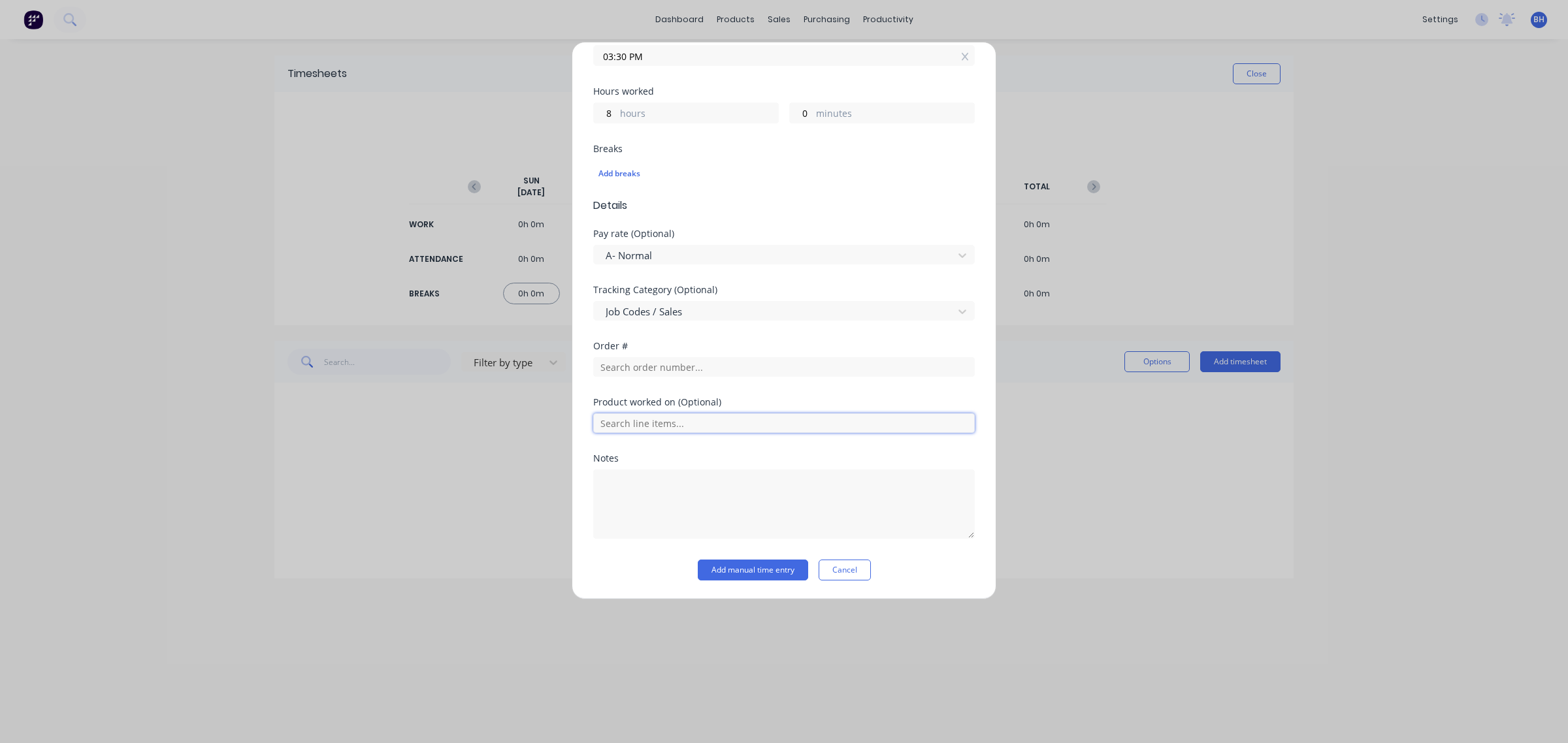
click at [675, 418] on input "text" at bounding box center [784, 424] width 381 height 20
click at [654, 466] on div at bounding box center [784, 502] width 381 height 72
click at [751, 570] on button "Add manual time entry" at bounding box center [752, 570] width 110 height 21
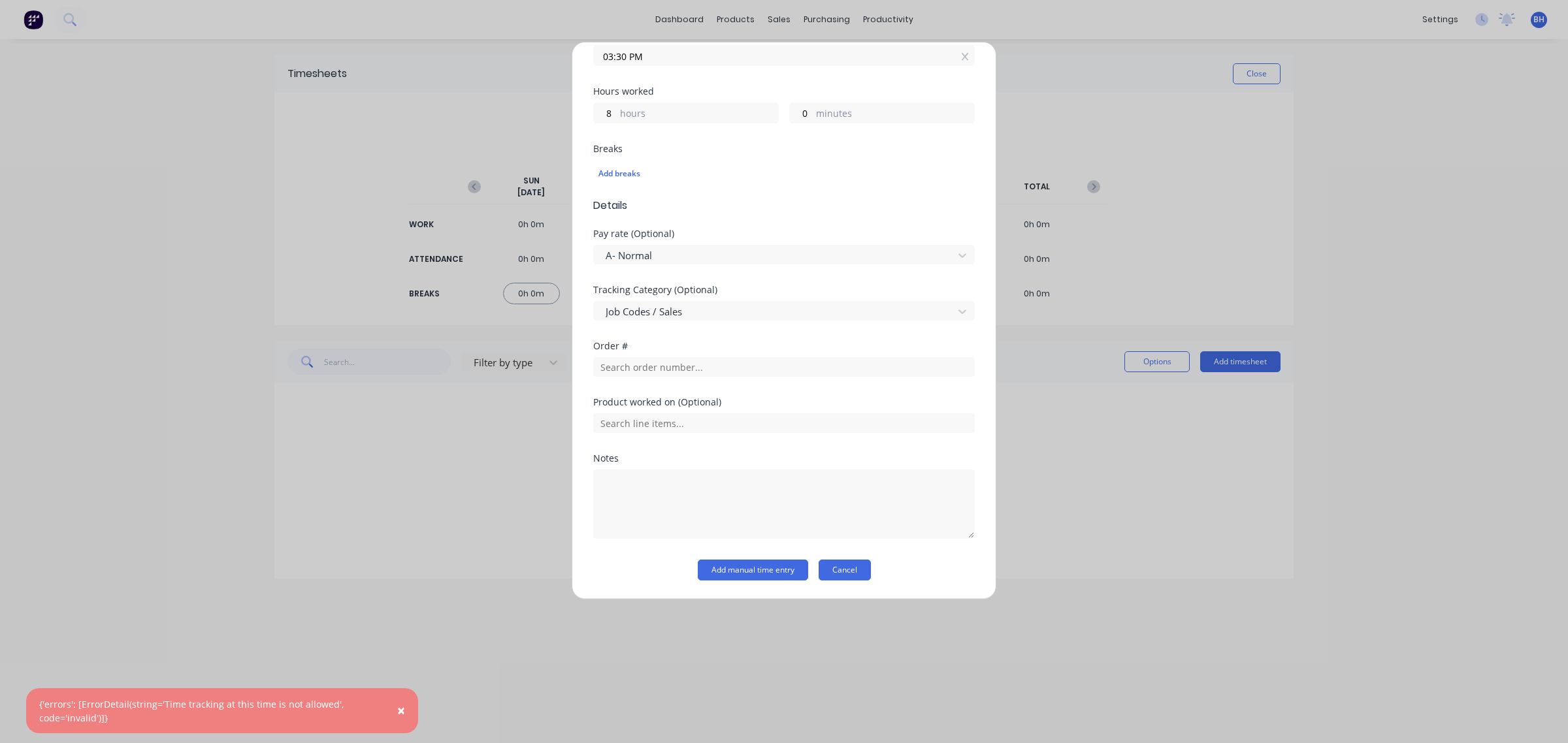
click at [848, 566] on button "Cancel" at bounding box center [844, 570] width 52 height 21
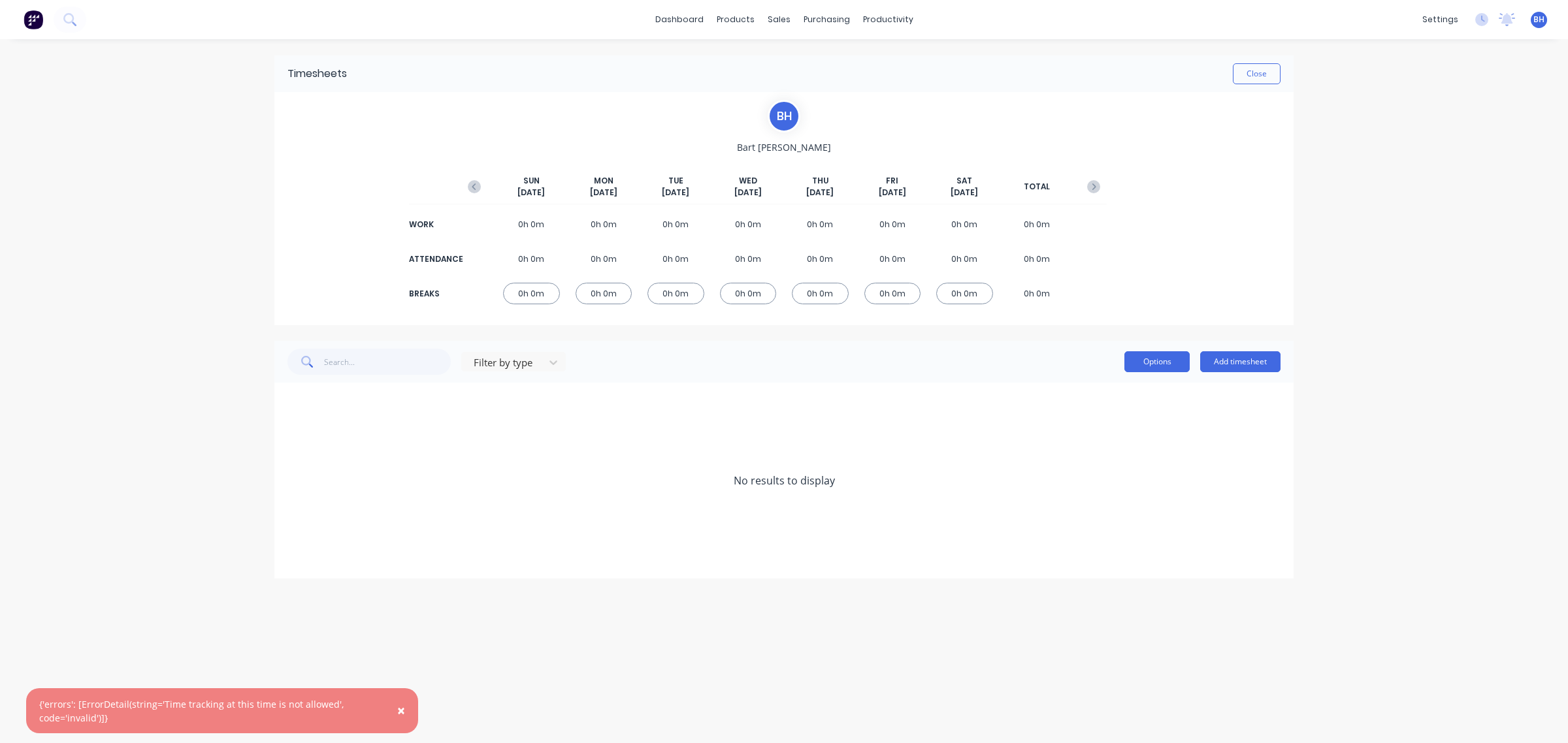
click at [1162, 354] on button "Options" at bounding box center [1157, 361] width 65 height 21
click at [1052, 350] on div "Filter by type Options Add timesheet" at bounding box center [784, 362] width 993 height 26
click at [1251, 366] on button "Add timesheet" at bounding box center [1240, 361] width 81 height 21
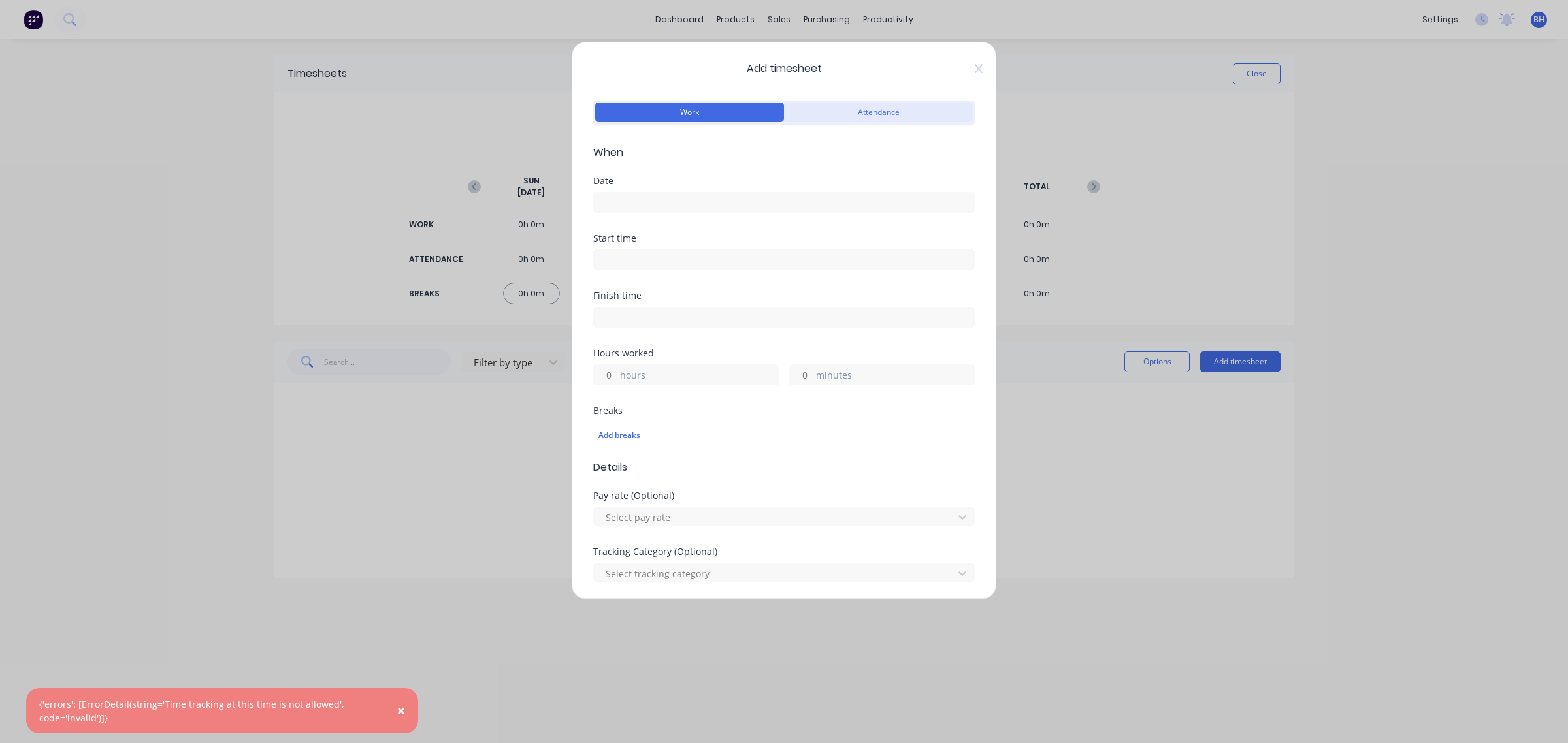
click at [861, 116] on button "Attendance" at bounding box center [878, 113] width 189 height 20
click at [677, 109] on button "Work" at bounding box center [689, 113] width 189 height 20
click at [975, 67] on icon at bounding box center [978, 68] width 8 height 11
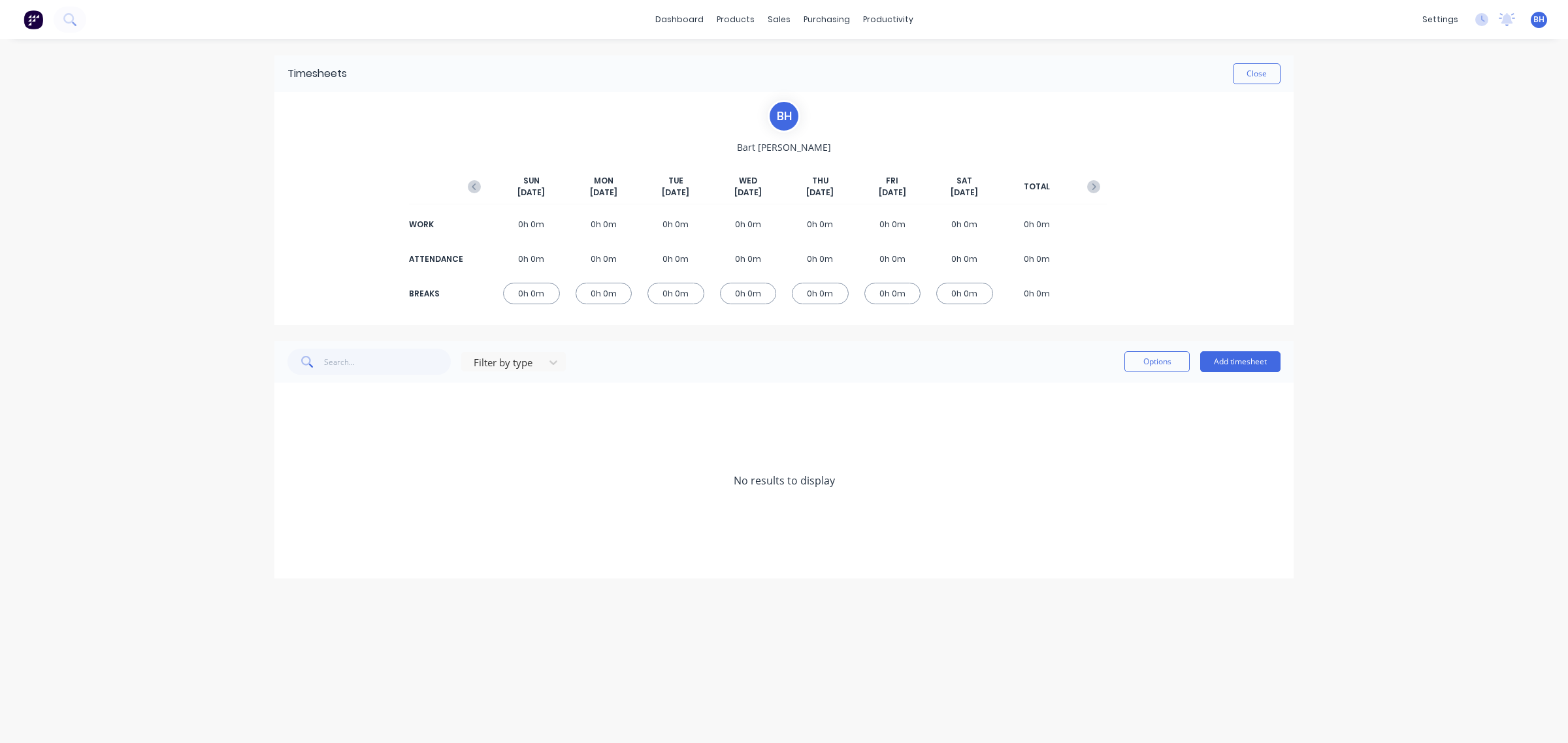
drag, startPoint x: 661, startPoint y: 230, endPoint x: 644, endPoint y: 265, distance: 38.9
click at [660, 230] on div "0h 0m" at bounding box center [676, 224] width 57 height 21
click at [621, 294] on div "0h 0m" at bounding box center [603, 294] width 57 height 21
click at [704, 298] on div "BREAKS 0h 0m 0h 0m 0h 0m 0h 0m 0h 0m 0h 0m 0h 0m 0h 0m" at bounding box center [784, 294] width 645 height 30
click at [699, 294] on div "0h 0m" at bounding box center [676, 294] width 57 height 21
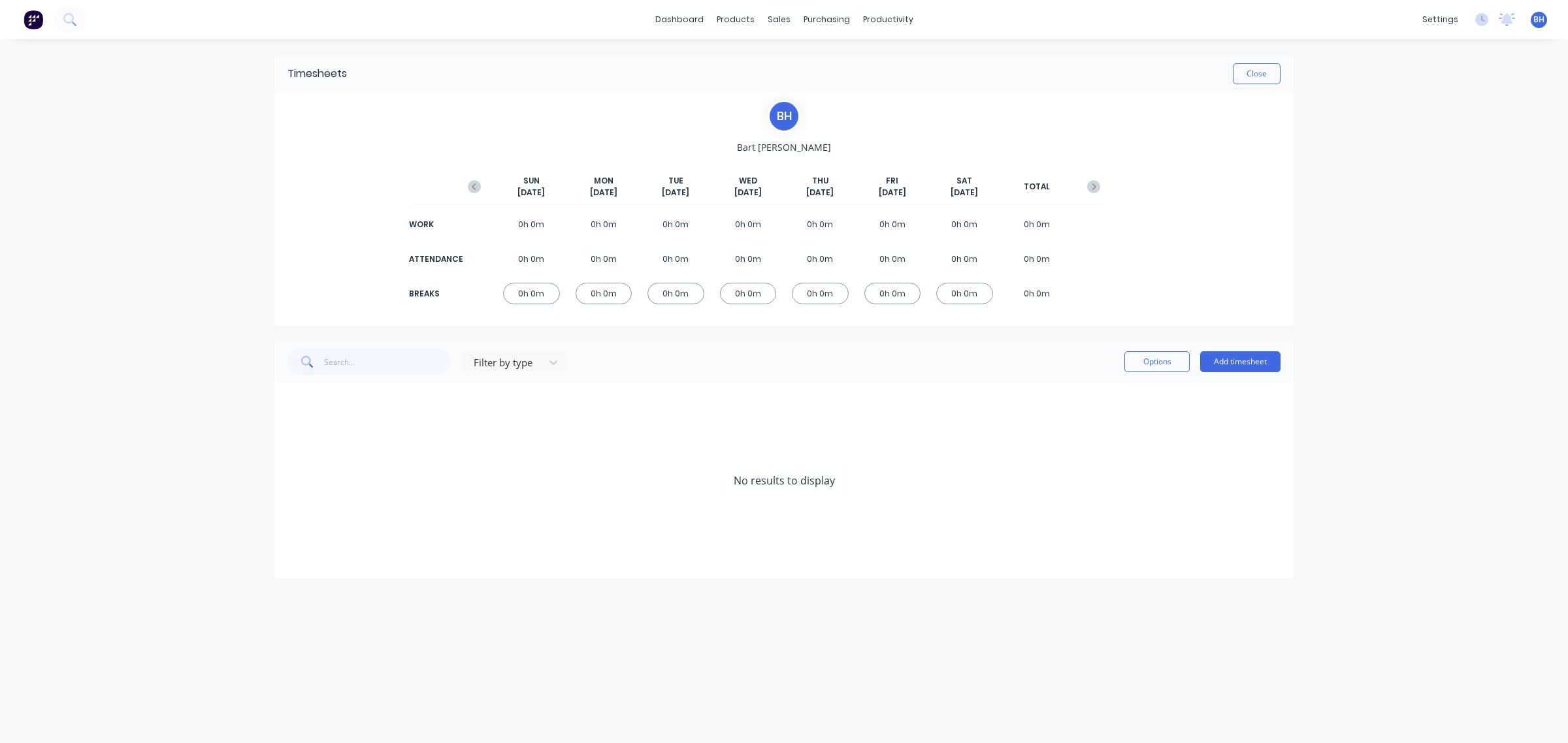
drag, startPoint x: 688, startPoint y: 294, endPoint x: 695, endPoint y: 294, distance: 7.0
click at [691, 294] on div "0h 0m" at bounding box center [676, 294] width 57 height 21
click at [1245, 360] on button "Add timesheet" at bounding box center [1240, 361] width 81 height 21
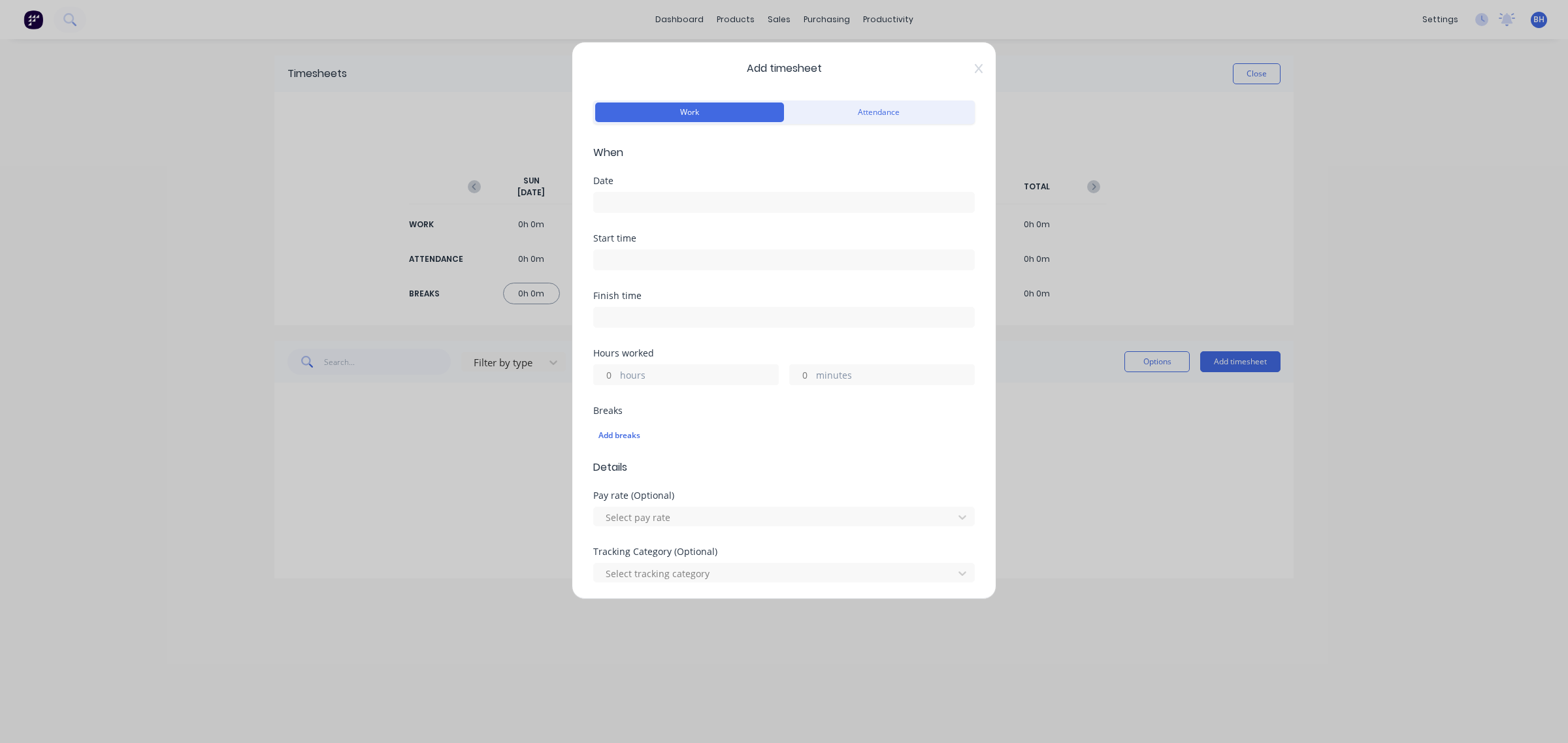
click at [722, 206] on input at bounding box center [784, 202] width 380 height 20
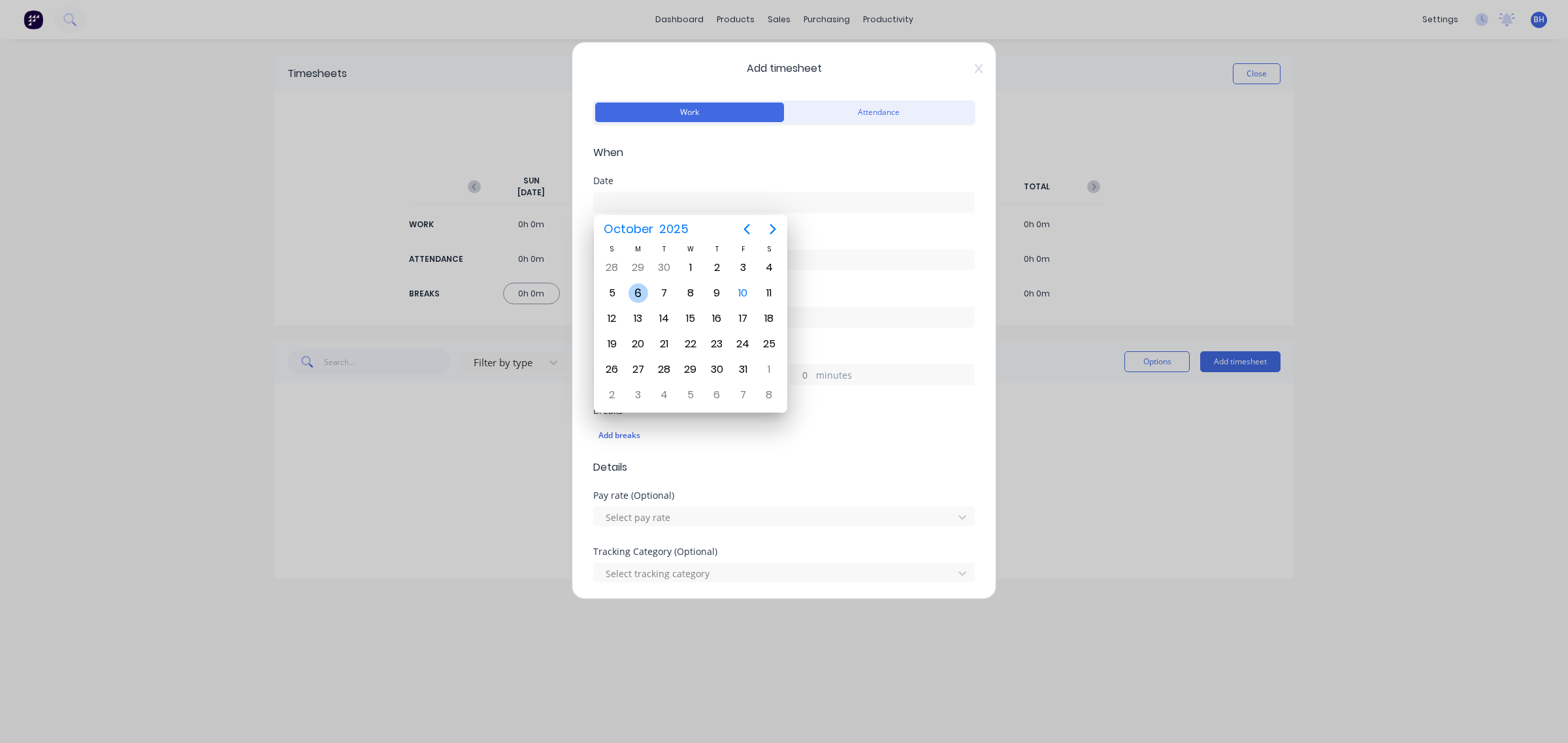
click at [645, 291] on div "6" at bounding box center [638, 294] width 20 height 20
type input "[DATE]"
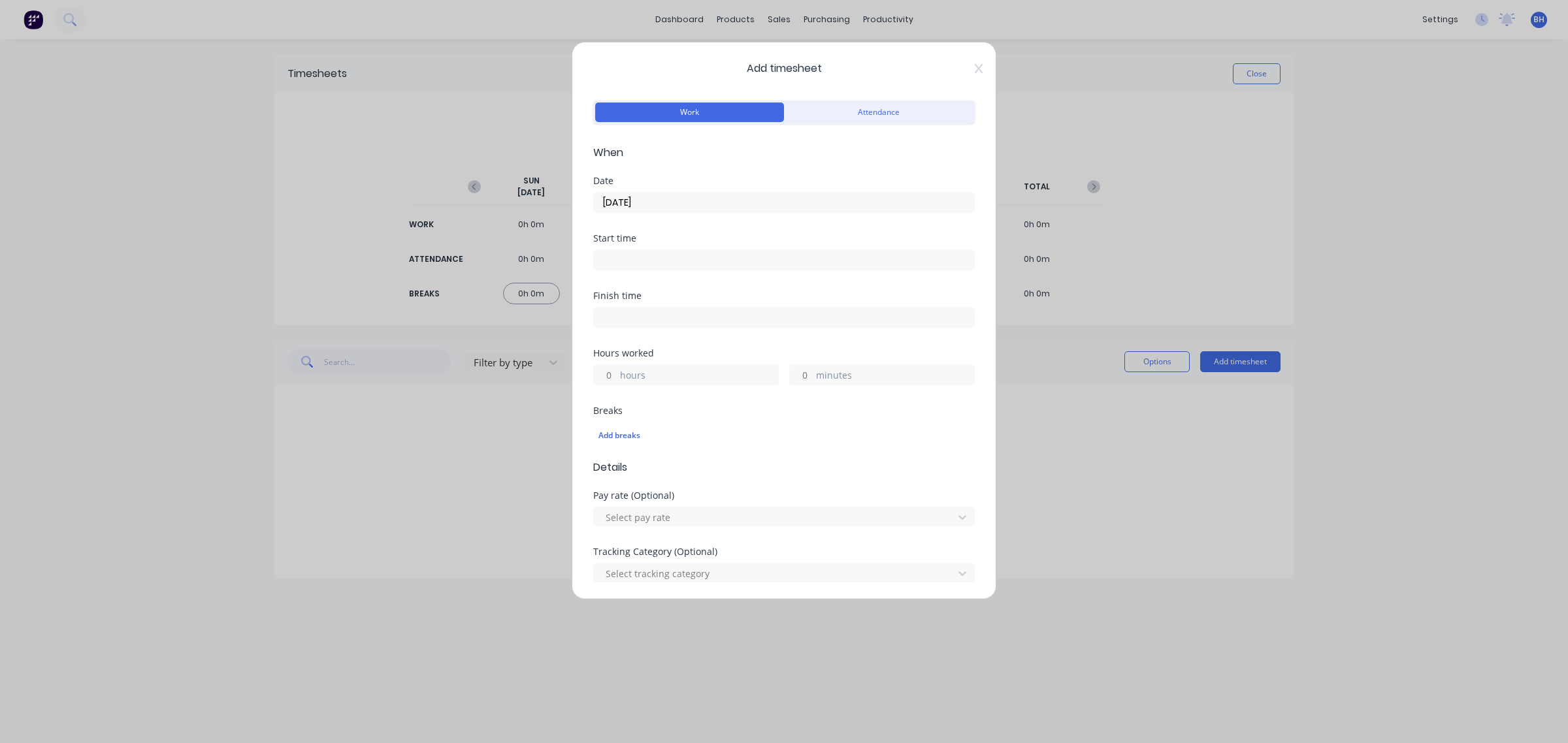
click at [617, 258] on input at bounding box center [784, 260] width 380 height 20
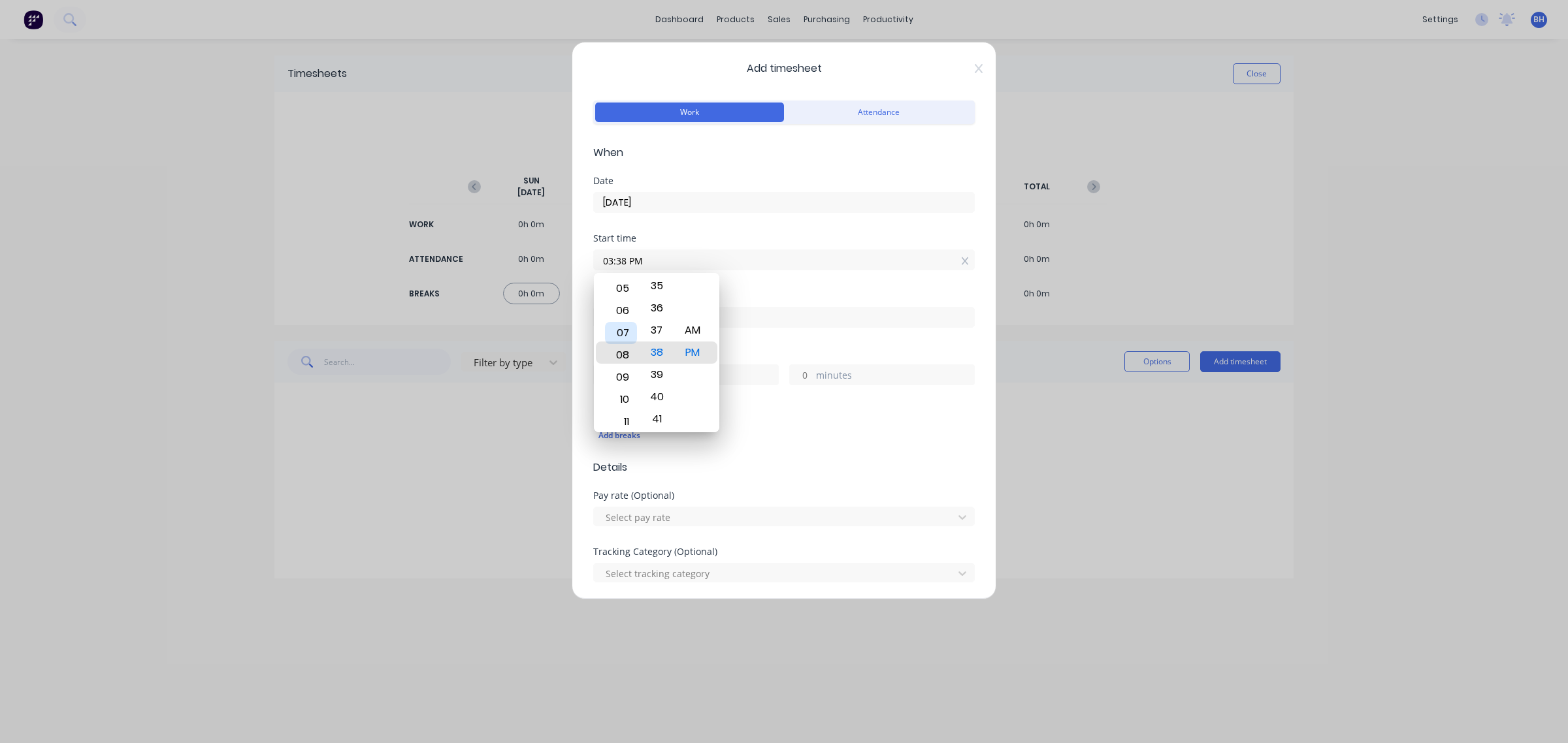
click at [619, 335] on div "07" at bounding box center [621, 332] width 32 height 22
click at [621, 330] on div "07" at bounding box center [621, 330] width 32 height 22
drag, startPoint x: 621, startPoint y: 330, endPoint x: 622, endPoint y: 340, distance: 10.0
click at [621, 330] on div "06" at bounding box center [621, 330] width 32 height 22
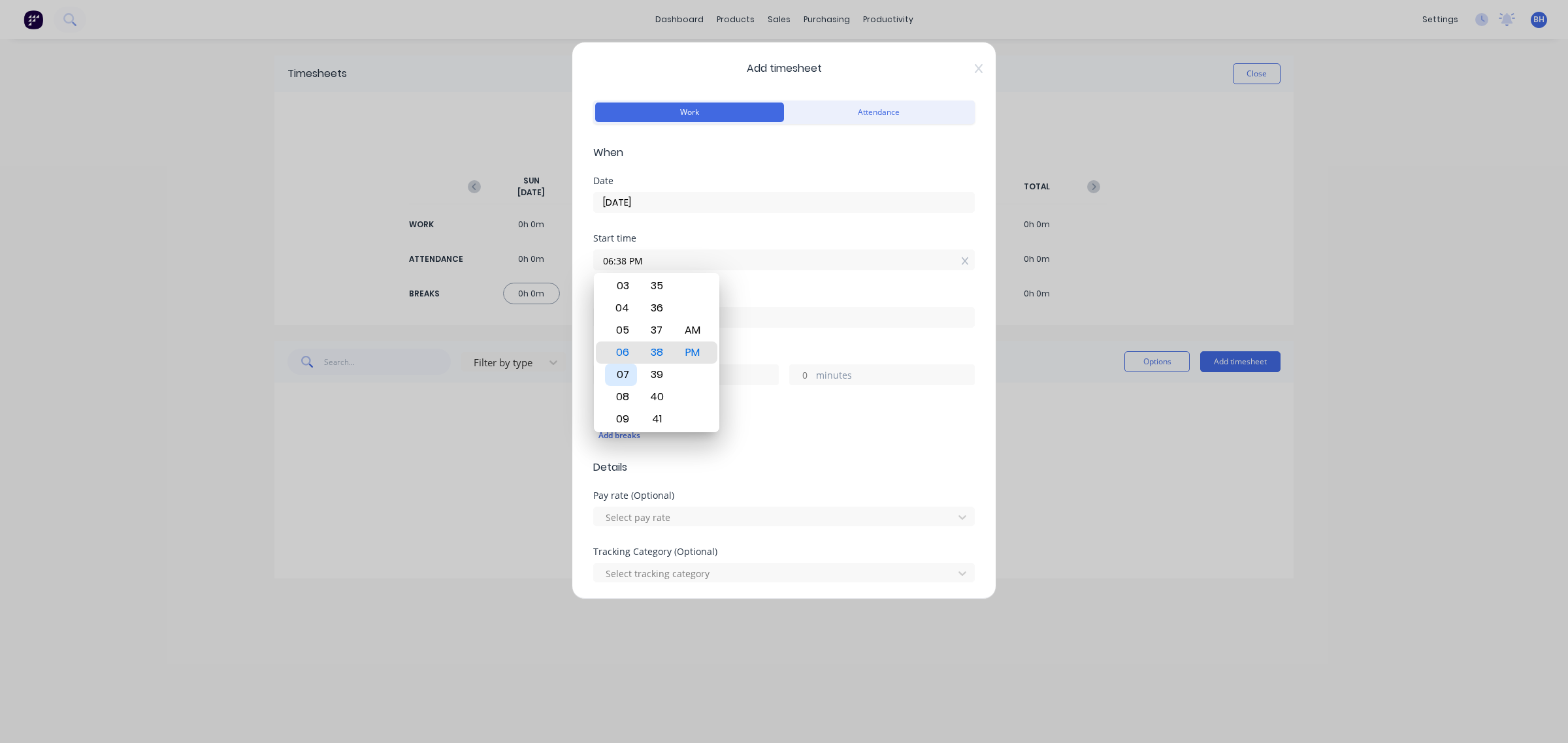
click at [624, 371] on div "07" at bounding box center [621, 374] width 32 height 22
click at [654, 283] on div "30" at bounding box center [657, 285] width 32 height 22
click at [693, 331] on div "AM" at bounding box center [693, 330] width 32 height 22
type input "07:30 AM"
click at [762, 440] on div "Add breaks" at bounding box center [784, 436] width 371 height 17
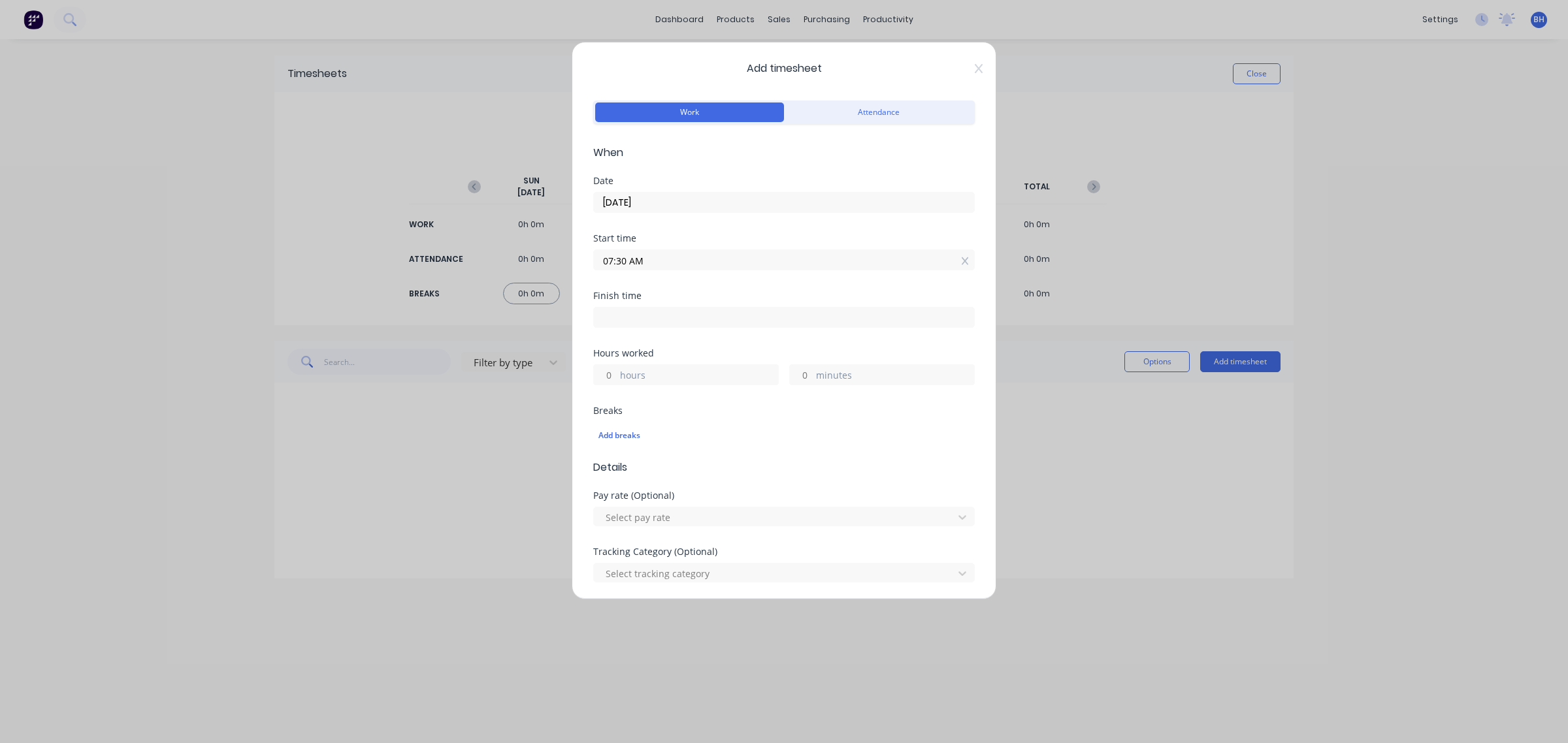
click at [631, 319] on input at bounding box center [784, 317] width 380 height 20
type input "03:38 PM"
type input "8"
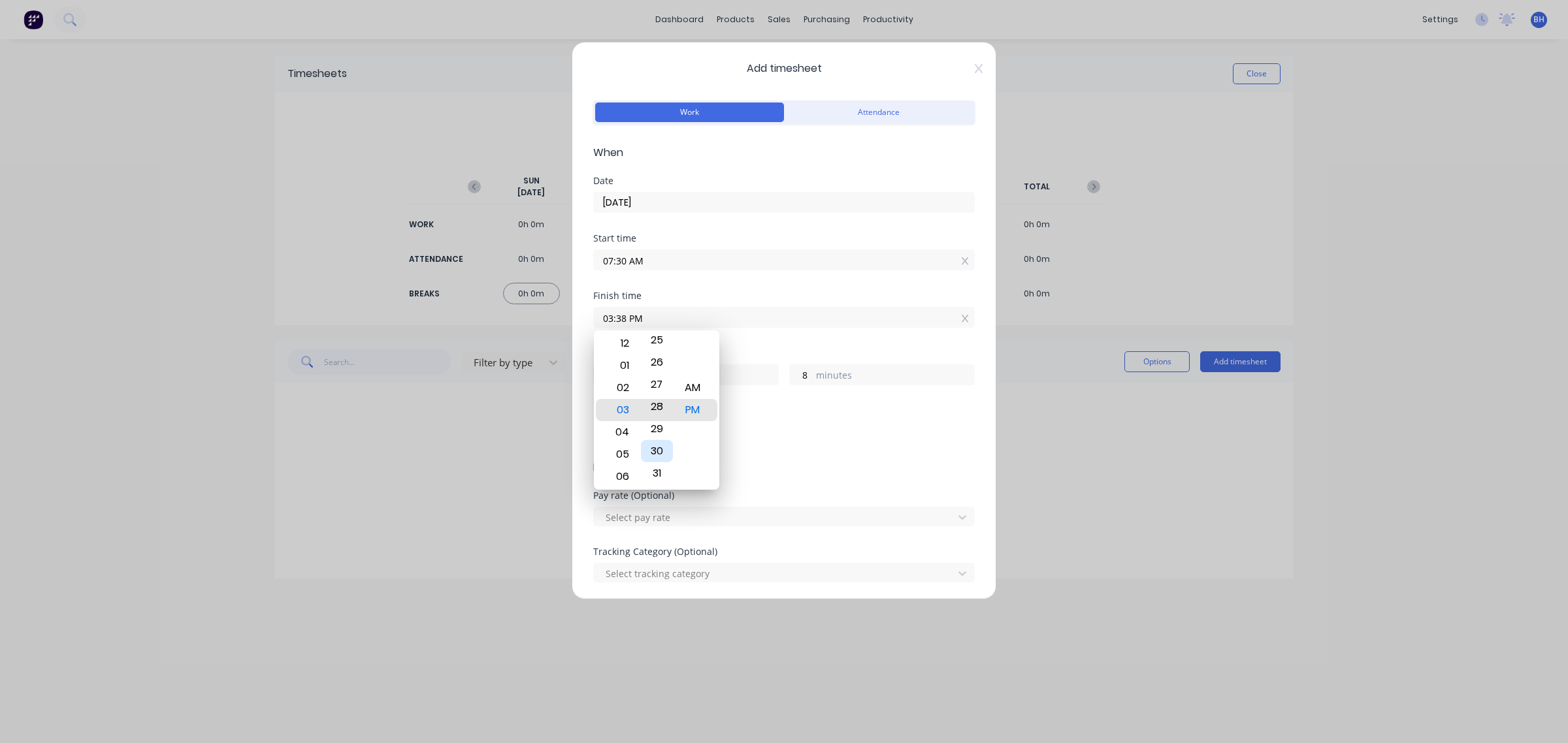
type input "03:28 PM"
type input "7"
type input "58"
click at [654, 444] on div "30" at bounding box center [657, 451] width 32 height 22
type input "03:30 PM"
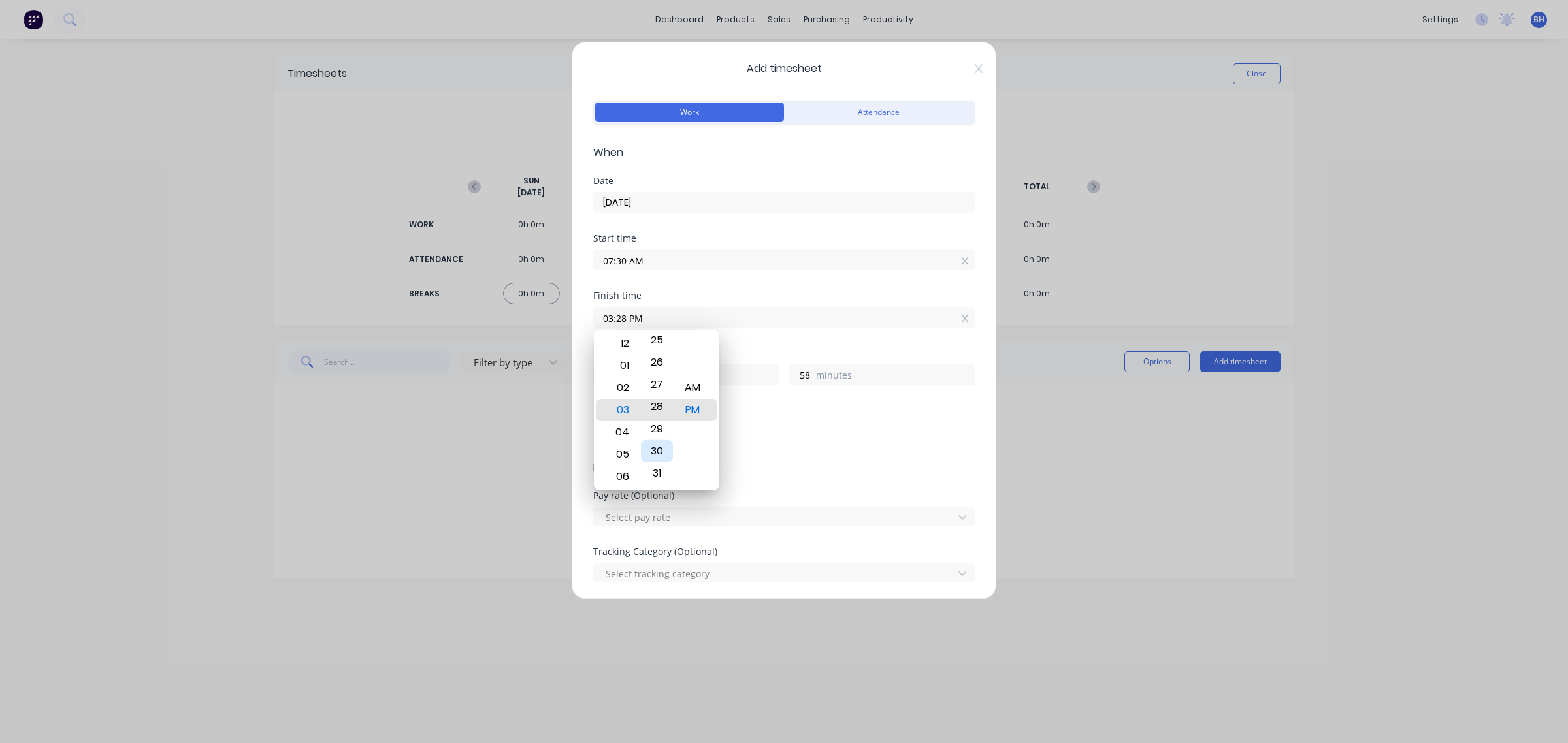
type input "8"
type input "0"
click at [784, 434] on div "Add breaks" at bounding box center [784, 436] width 371 height 17
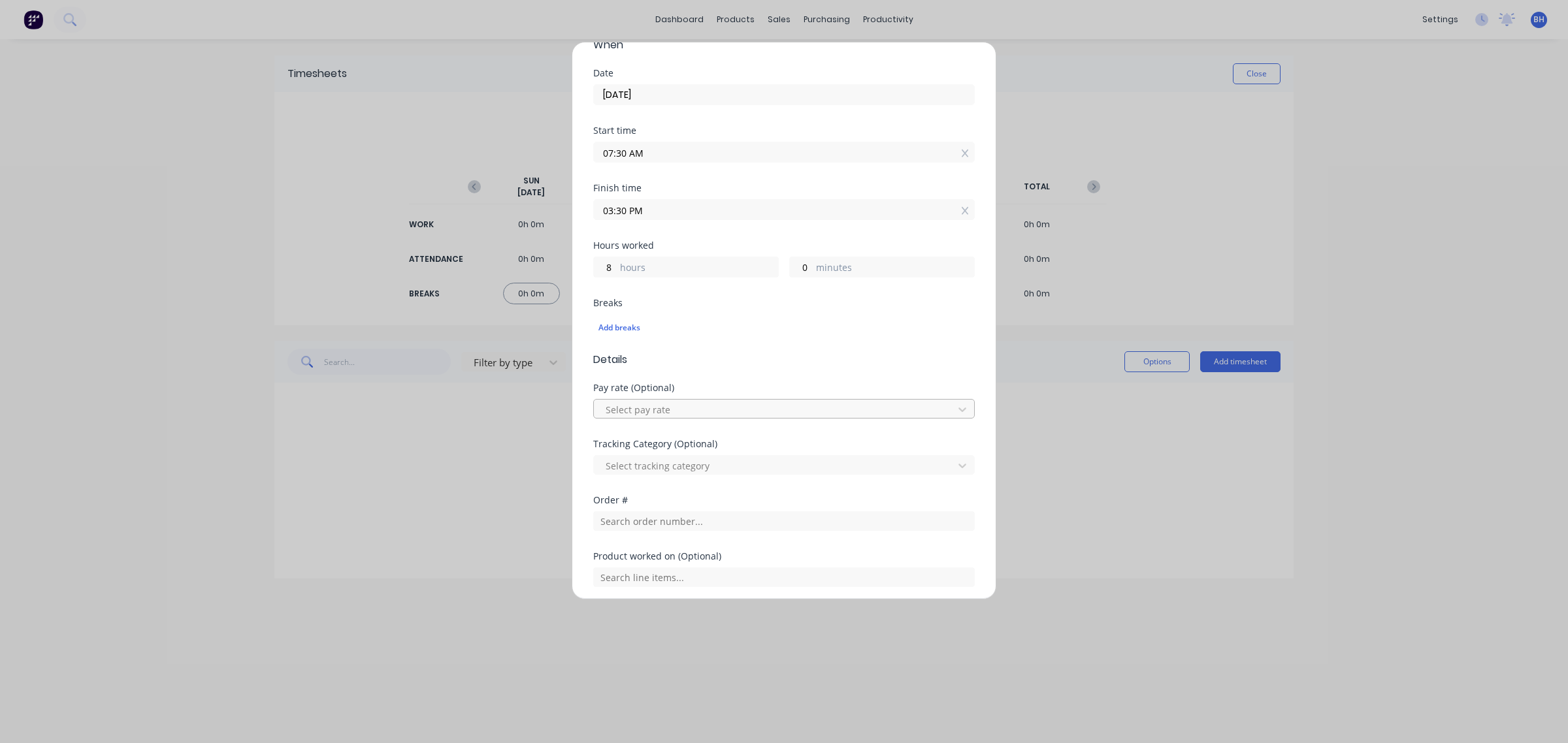
click at [709, 419] on div "Select pay rate" at bounding box center [775, 409] width 350 height 20
click at [677, 524] on input "text" at bounding box center [784, 520] width 381 height 20
click at [686, 475] on div "Tracking Category (Optional) Select tracking category" at bounding box center [784, 467] width 381 height 56
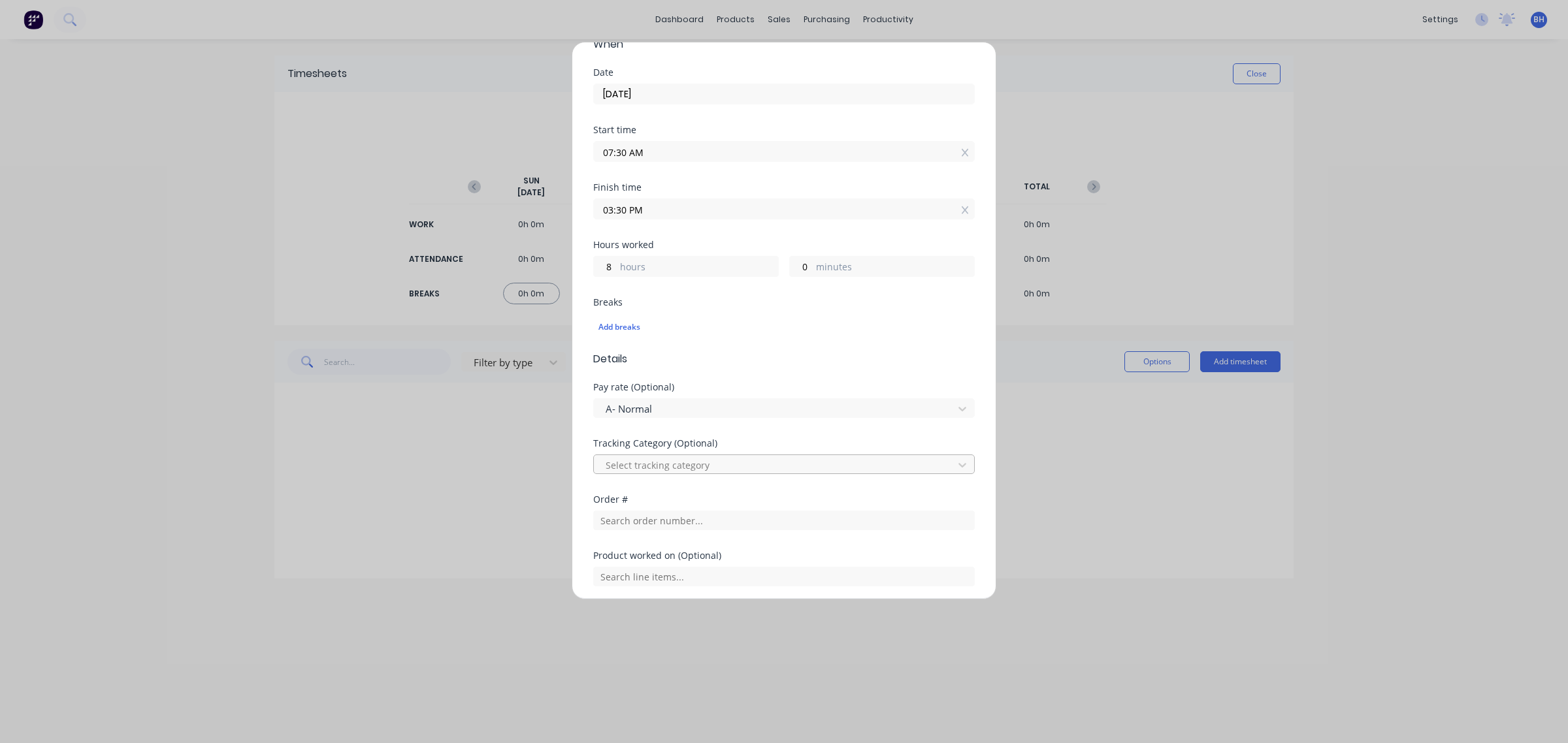
click at [687, 472] on div at bounding box center [775, 465] width 342 height 16
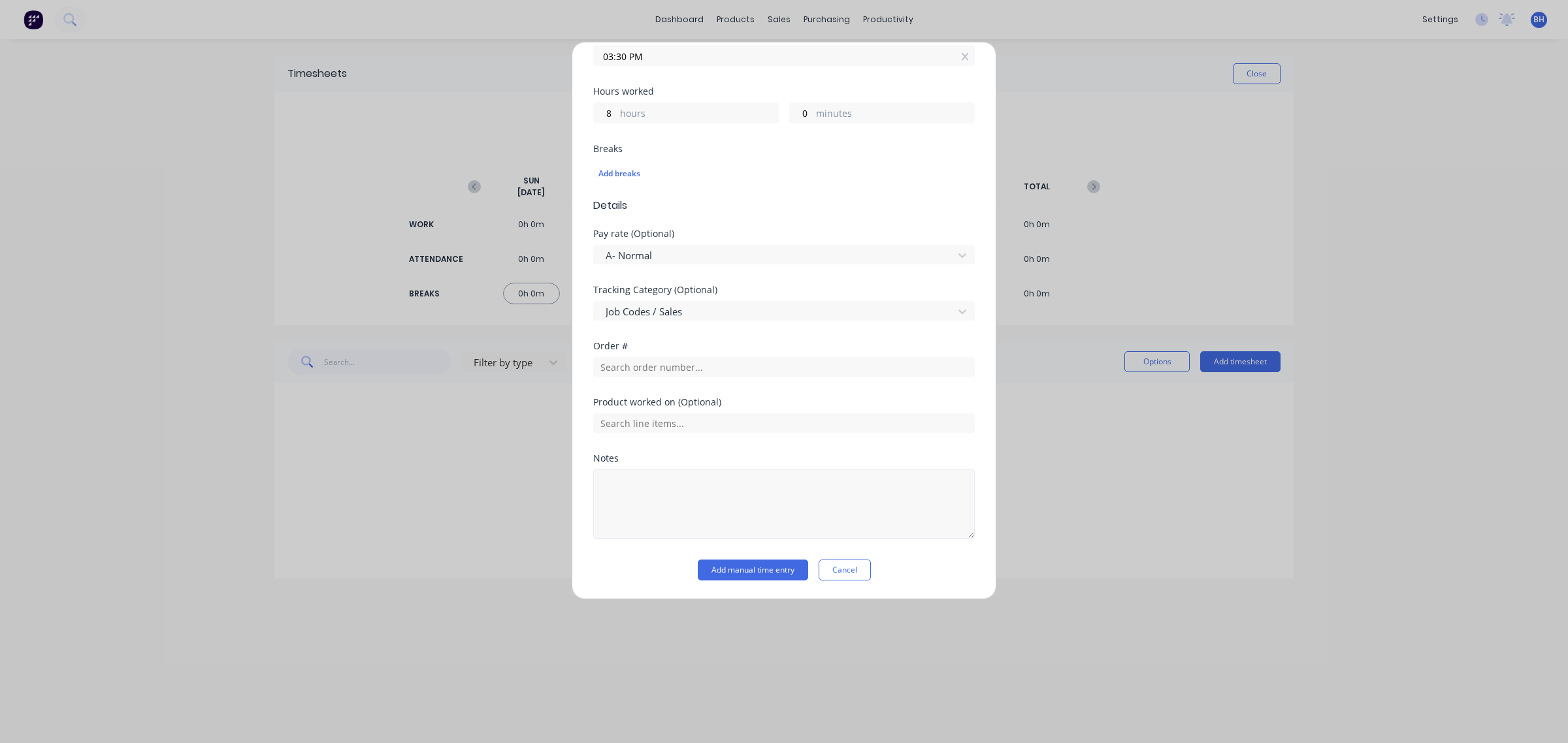
scroll to position [263, 0]
click at [781, 566] on button "Add manual time entry" at bounding box center [752, 570] width 110 height 21
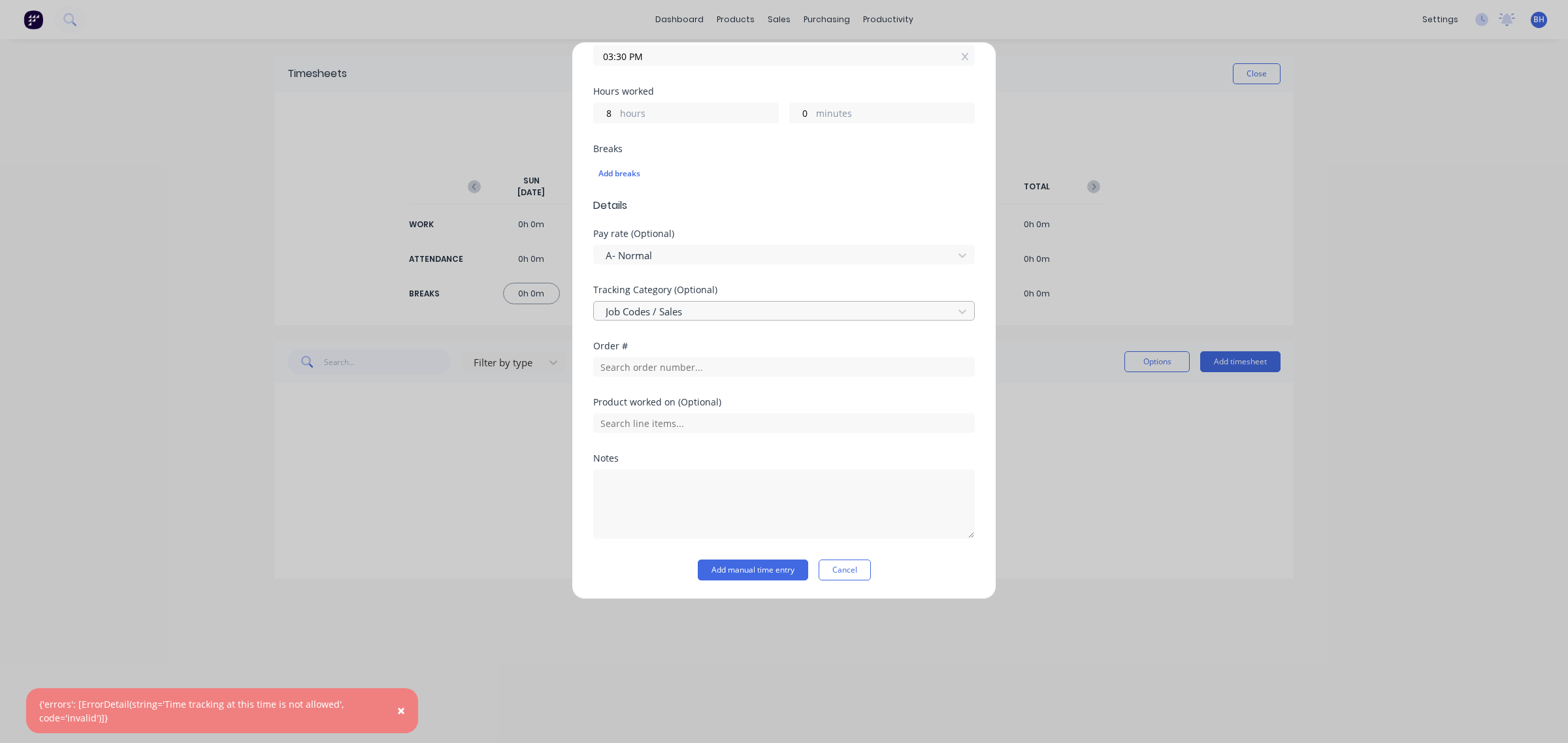
click at [691, 310] on div at bounding box center [775, 311] width 342 height 16
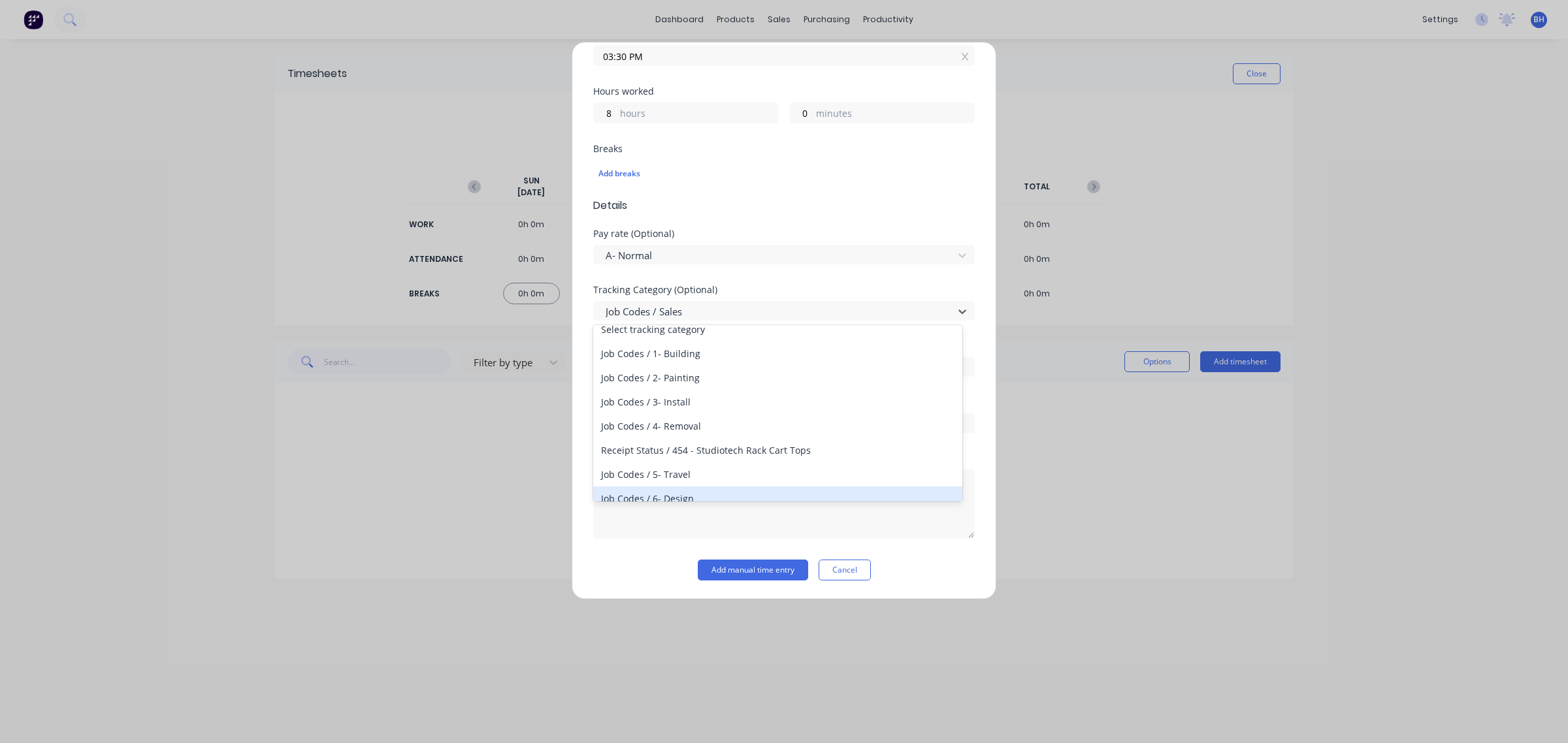
scroll to position [0, 0]
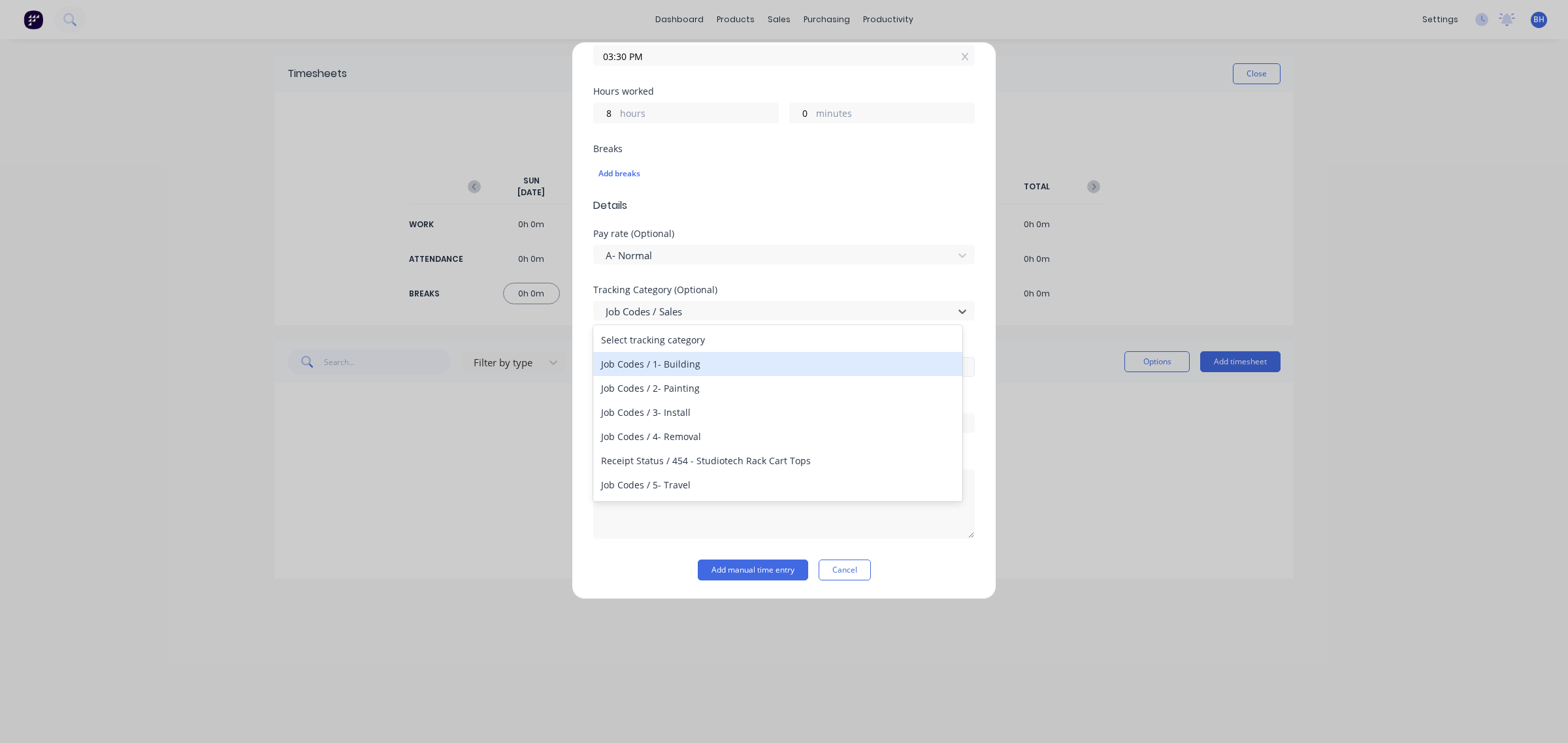
drag, startPoint x: 692, startPoint y: 364, endPoint x: 695, endPoint y: 376, distance: 12.4
click at [693, 363] on div "Job Codes / 1- Building" at bounding box center [778, 364] width 369 height 24
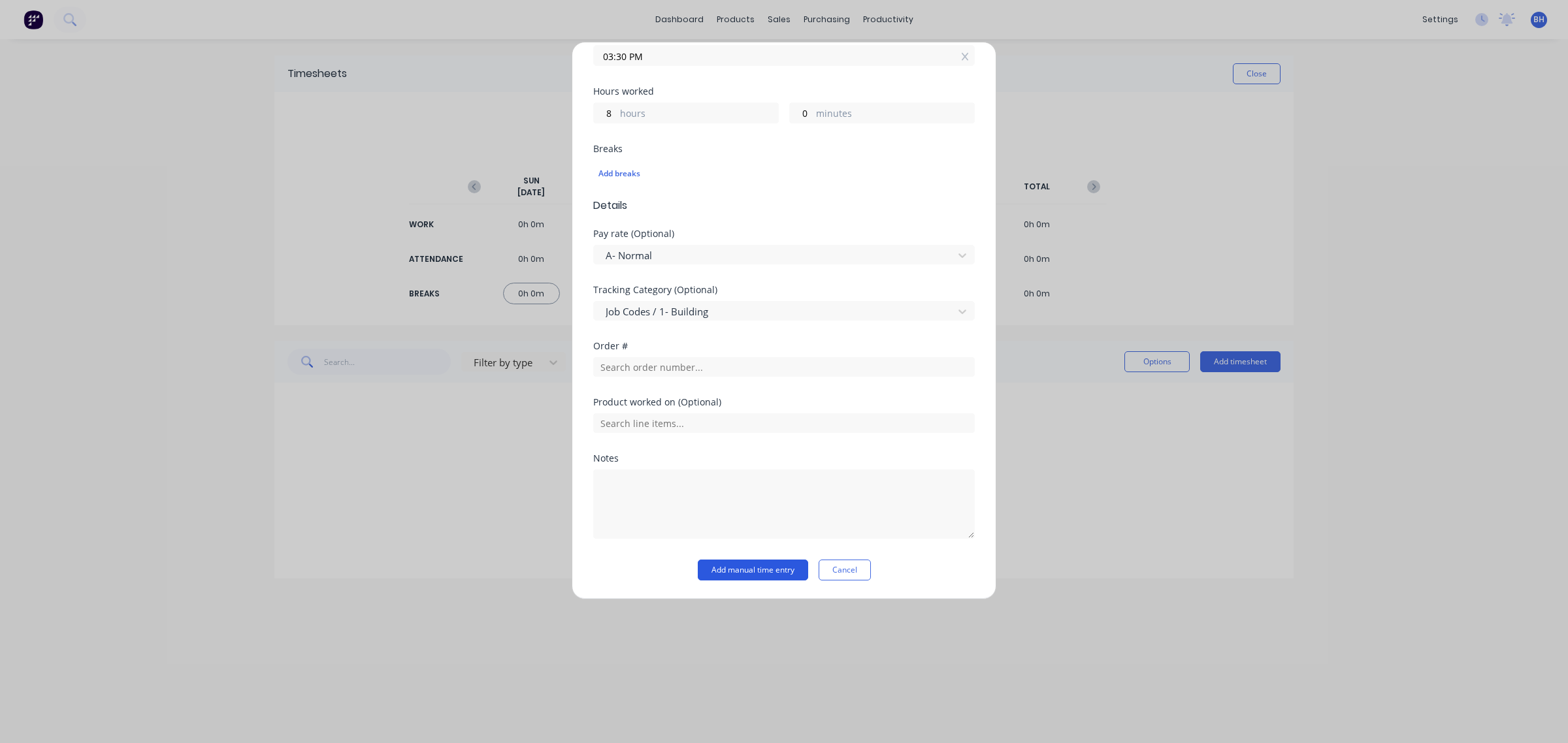
click at [763, 569] on button "Add manual time entry" at bounding box center [752, 570] width 110 height 21
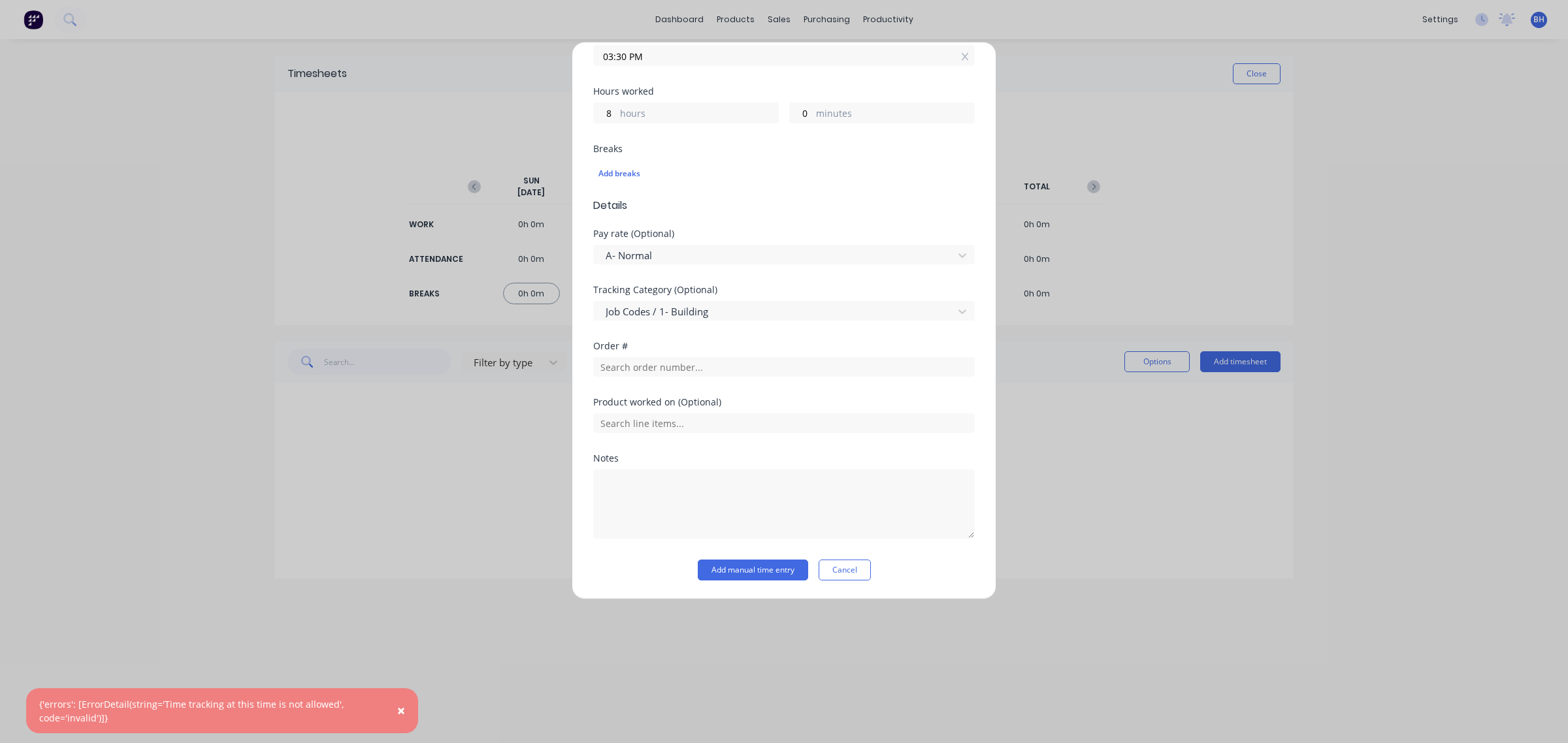
click at [1088, 137] on div "Add timesheet Work Attendance When Date [DATE] Start time 07:30 AM Finish time …" at bounding box center [784, 371] width 1568 height 743
click at [948, 58] on input "03:30 PM" at bounding box center [784, 56] width 380 height 20
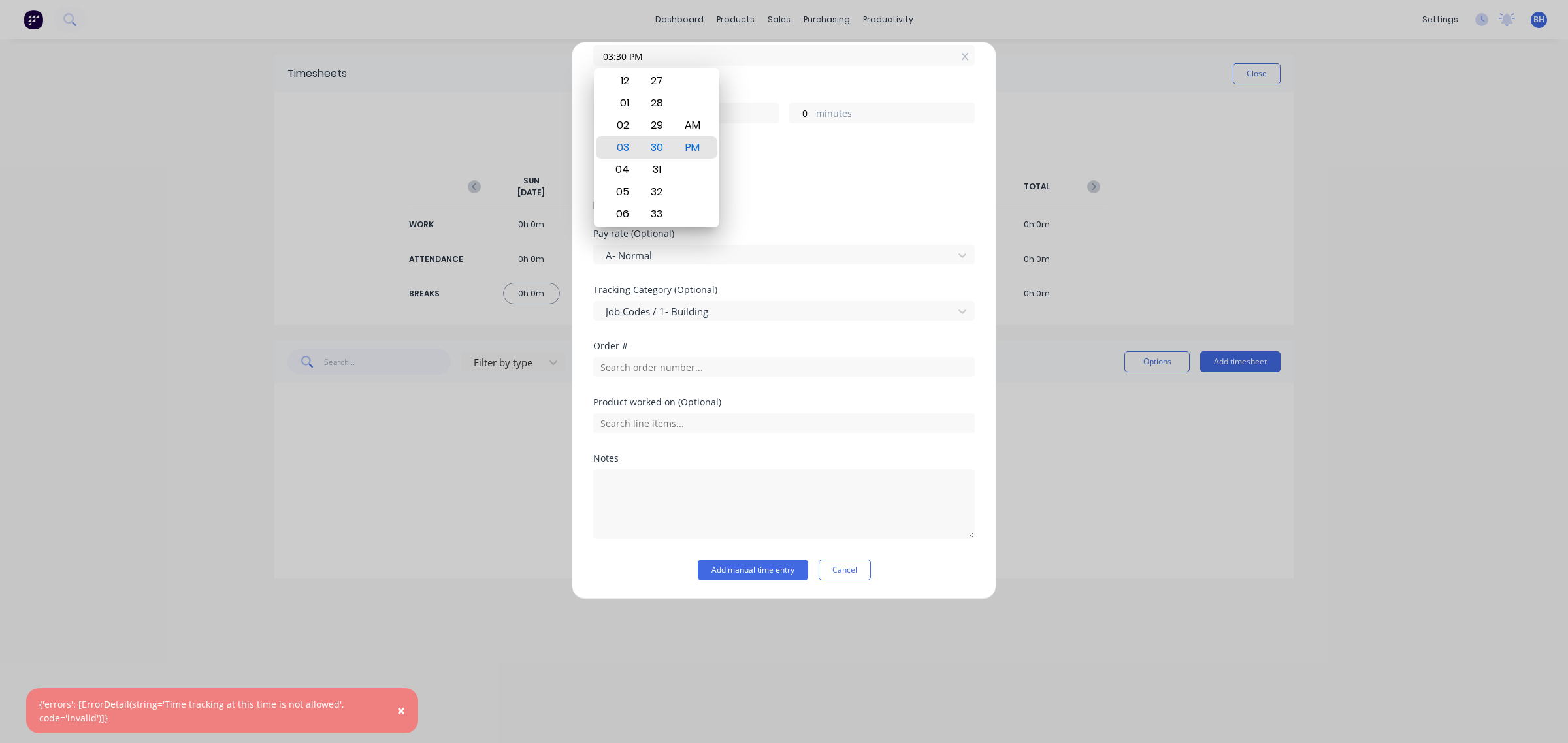
click at [1085, 210] on div "Add timesheet Work Attendance When Date [DATE] Start time 07:30 AM Finish time …" at bounding box center [784, 371] width 1568 height 743
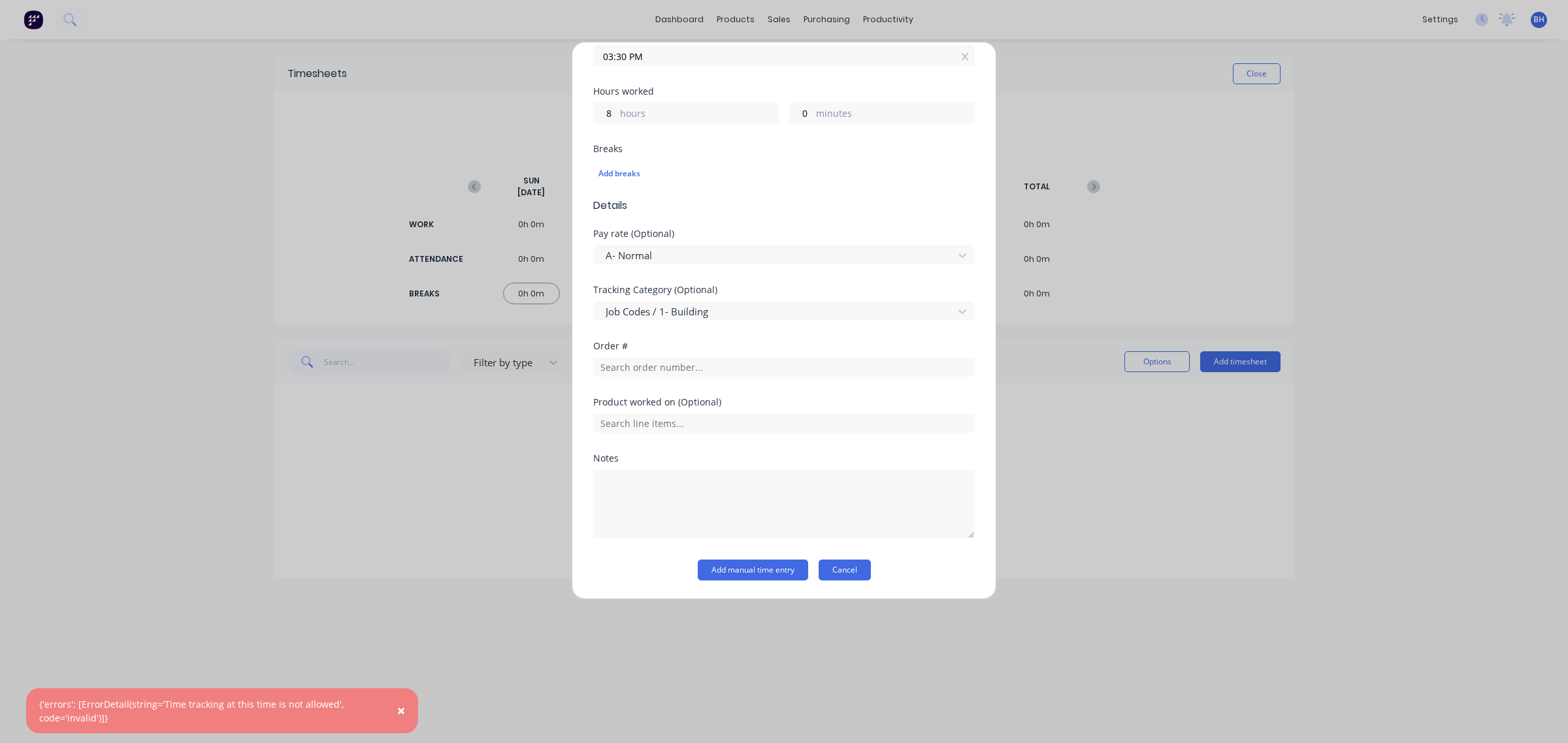
click at [844, 572] on button "Cancel" at bounding box center [844, 570] width 52 height 21
